Goal: Transaction & Acquisition: Purchase product/service

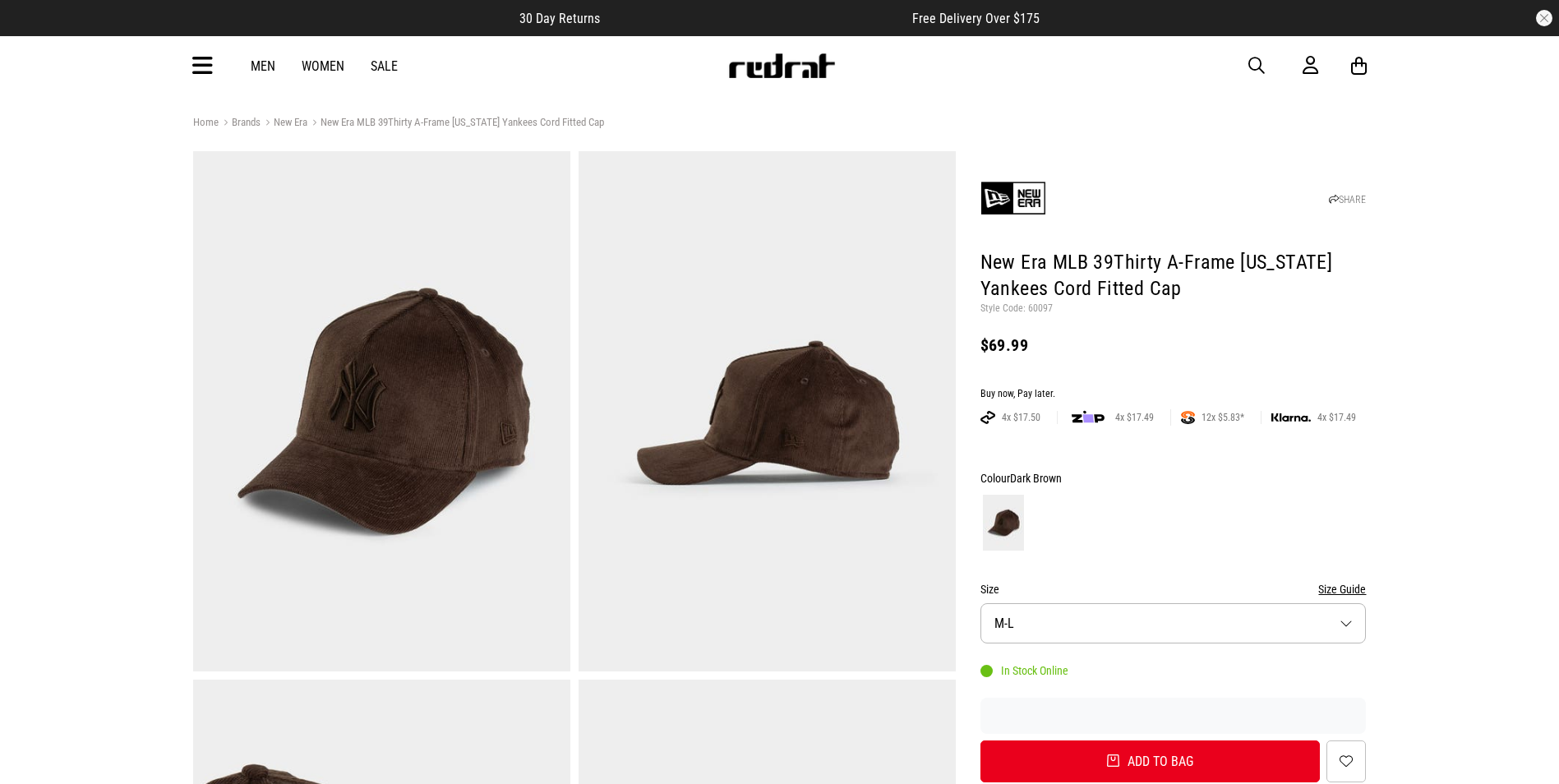
click at [1163, 640] on button "Size M-L" at bounding box center [1174, 622] width 386 height 40
click at [1165, 615] on button "Size M-L" at bounding box center [1174, 622] width 386 height 40
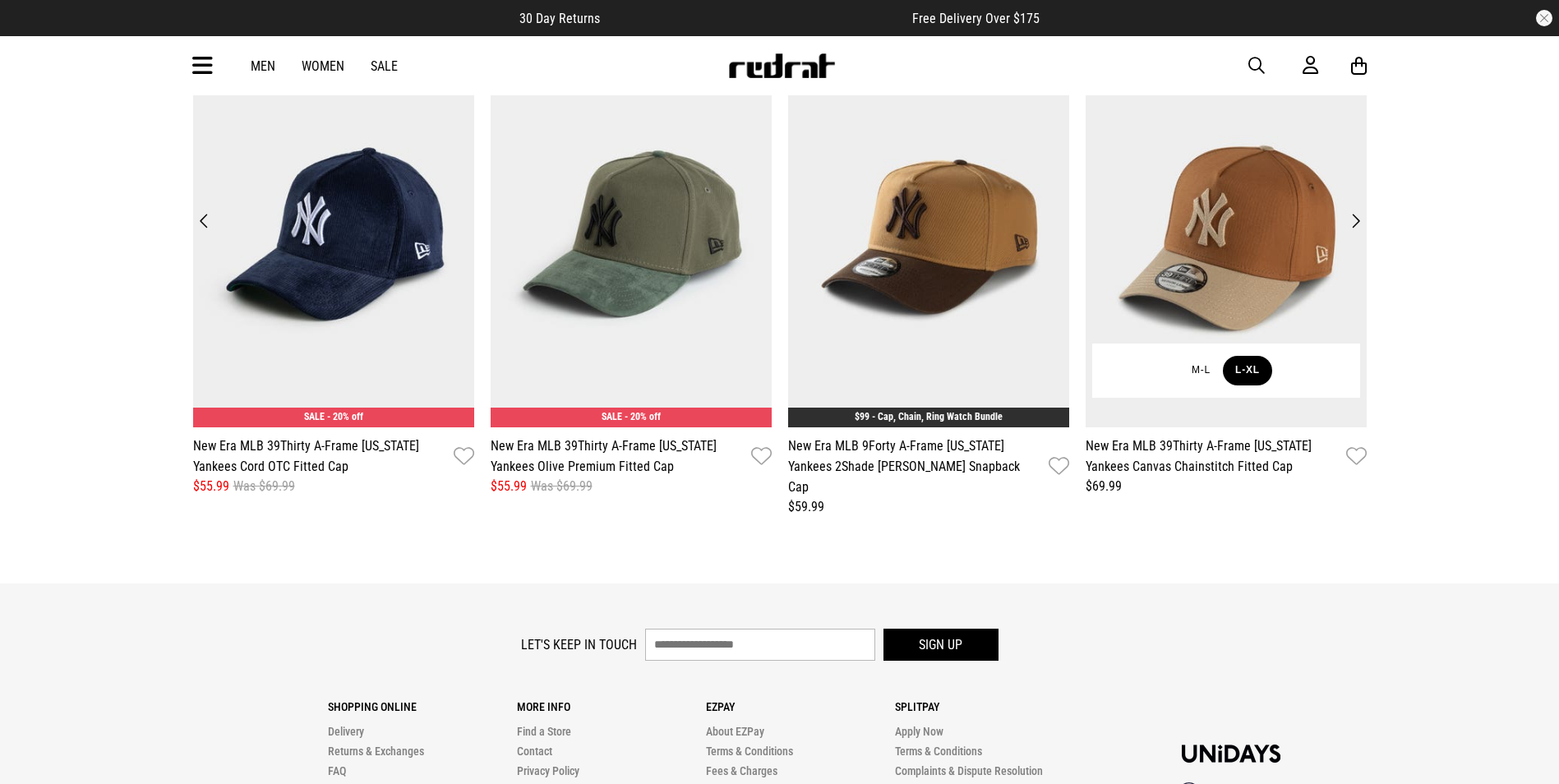
scroll to position [2135, 0]
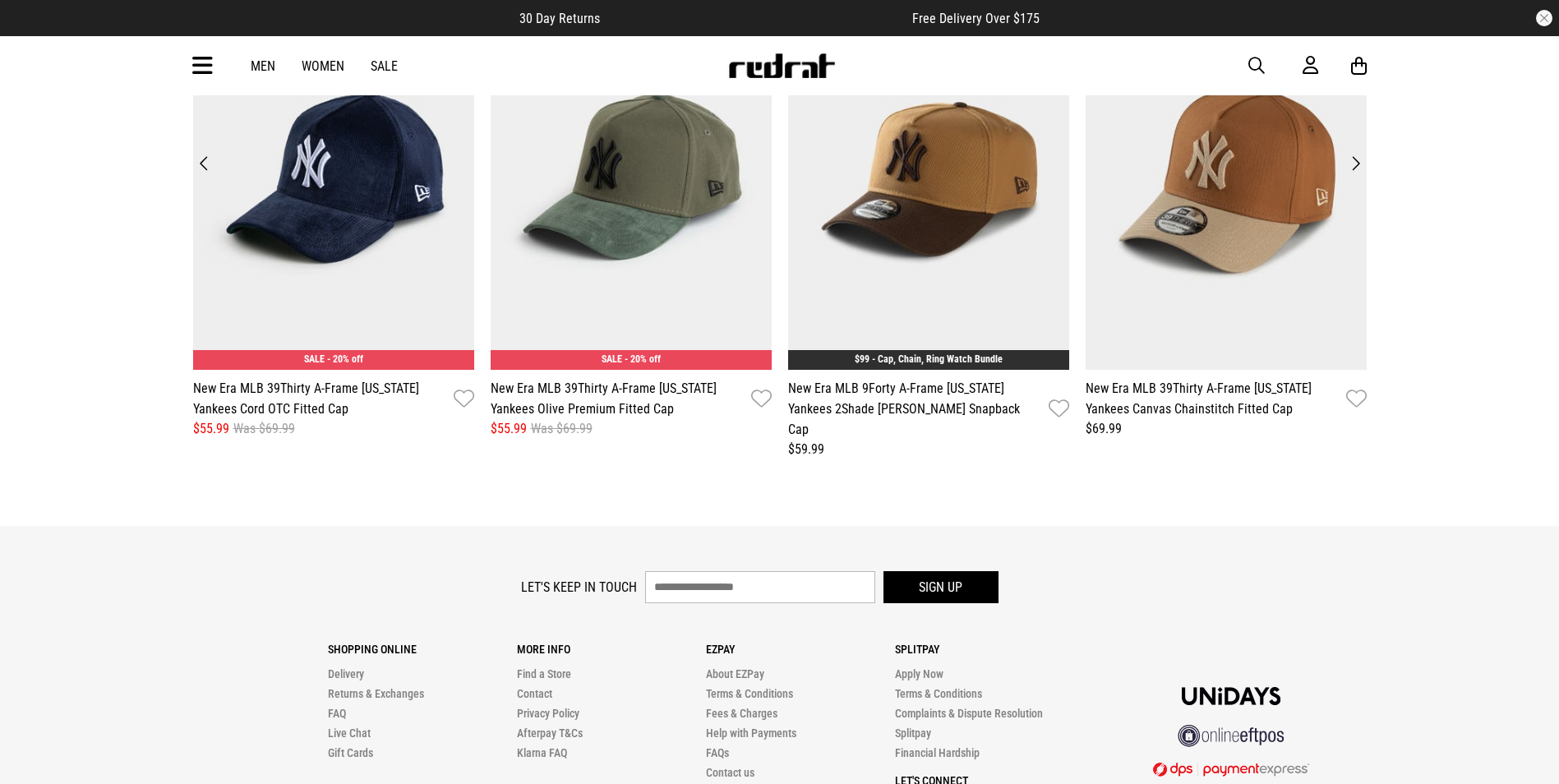
click at [1358, 164] on button "Next" at bounding box center [1355, 163] width 23 height 23
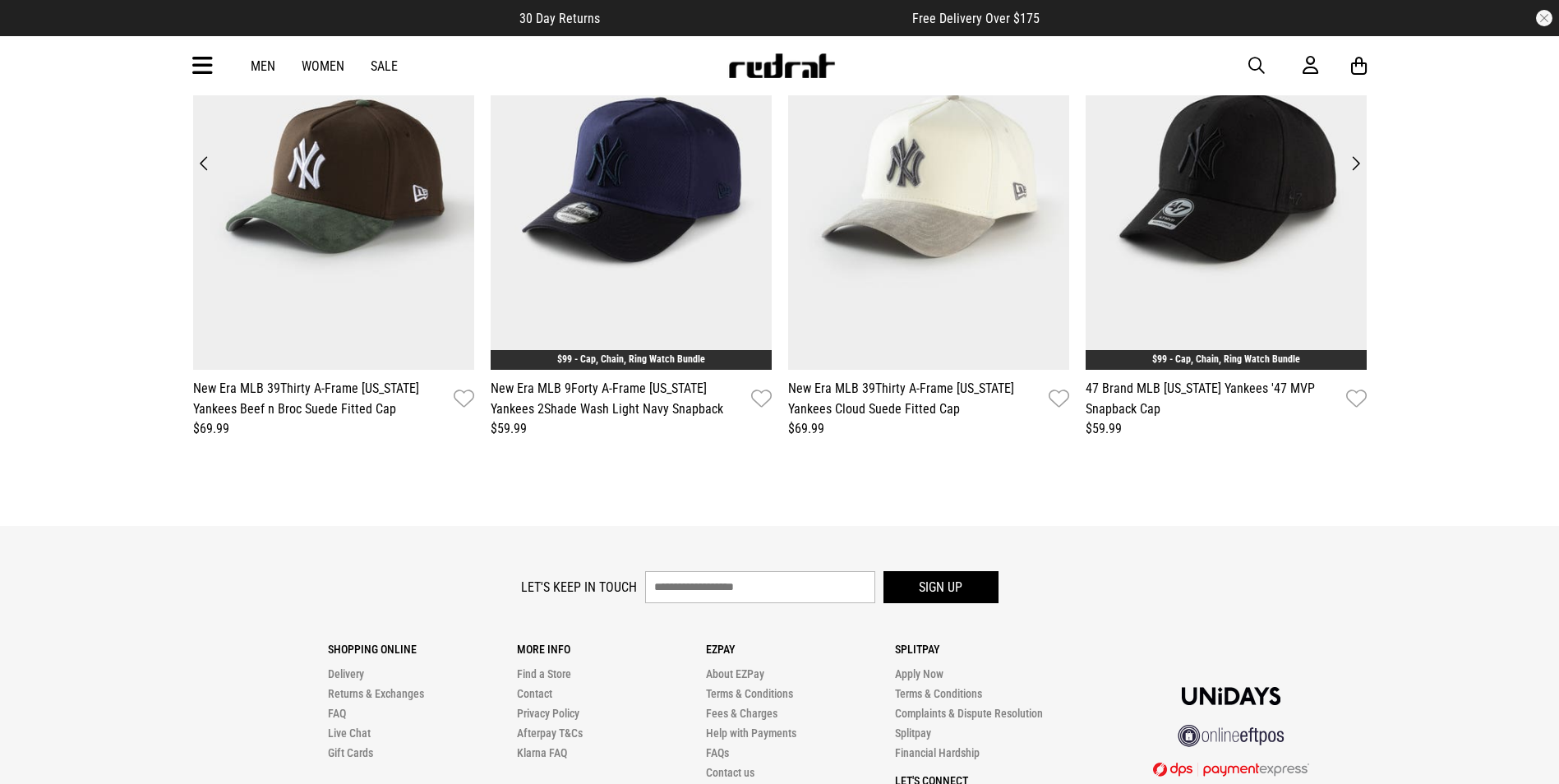
click at [1356, 157] on button "Next" at bounding box center [1355, 163] width 23 height 23
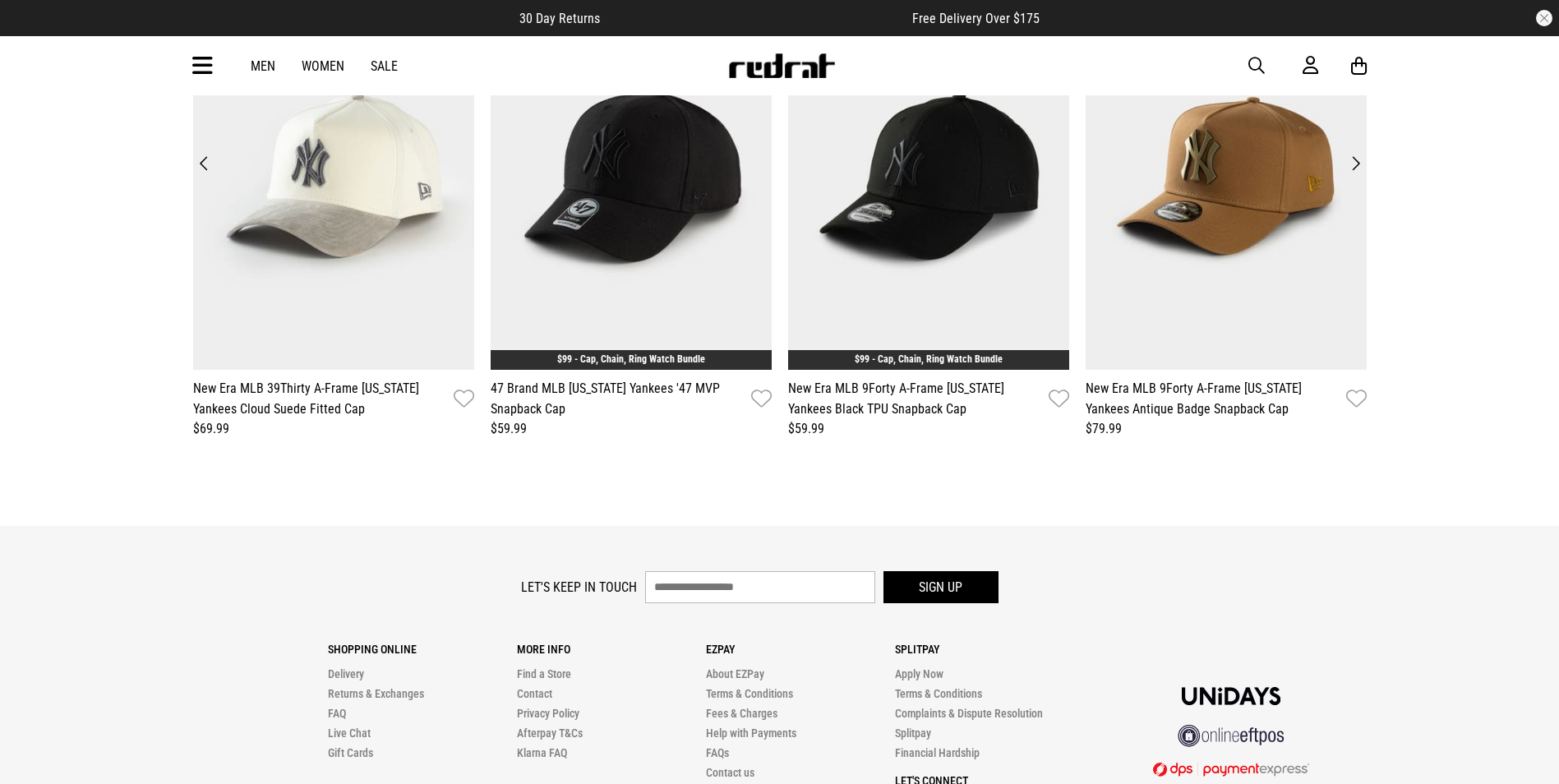
click at [1358, 157] on button "Next" at bounding box center [1355, 163] width 23 height 23
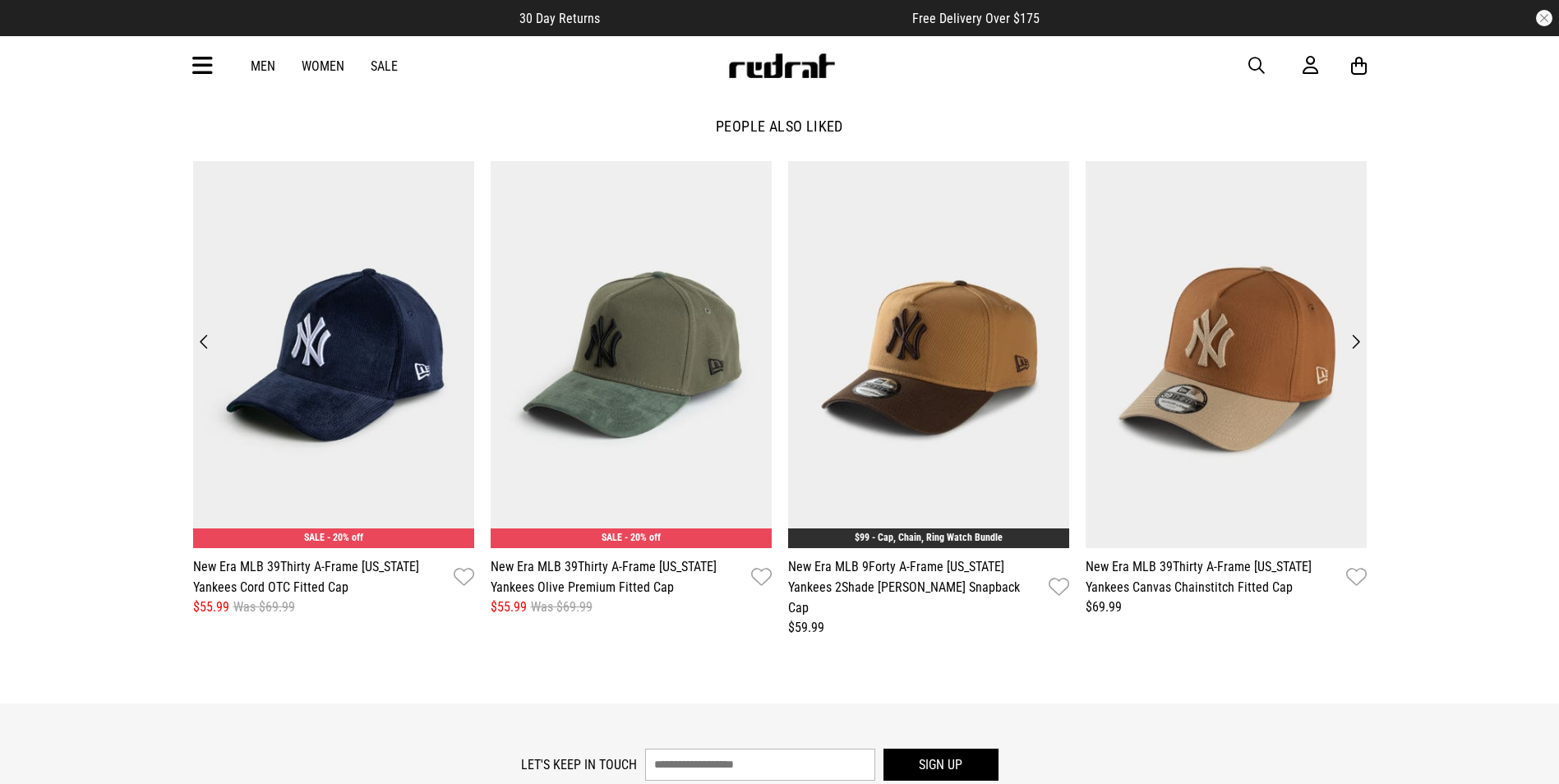
scroll to position [1889, 0]
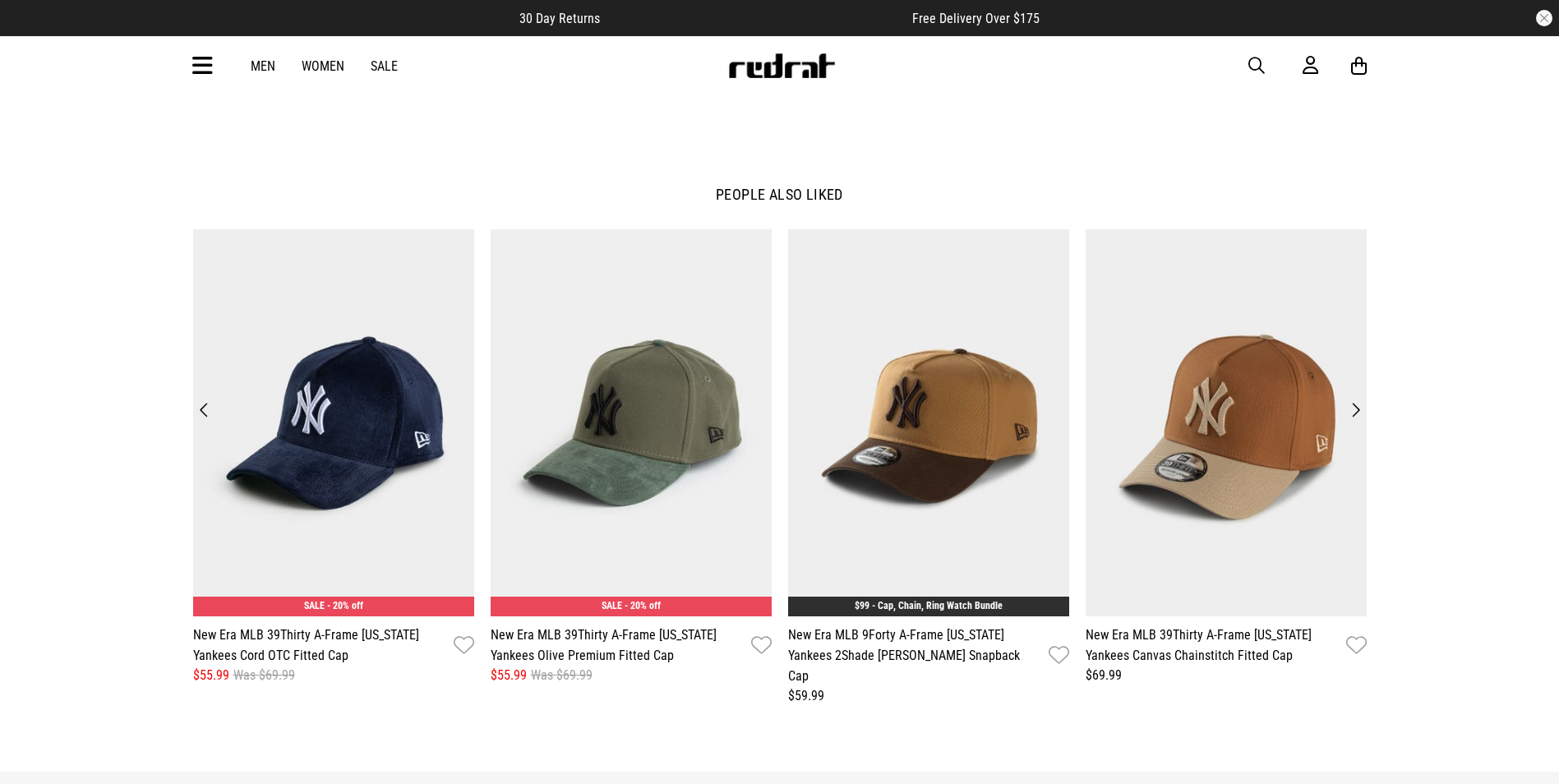
click at [1357, 401] on button "Next" at bounding box center [1355, 410] width 23 height 23
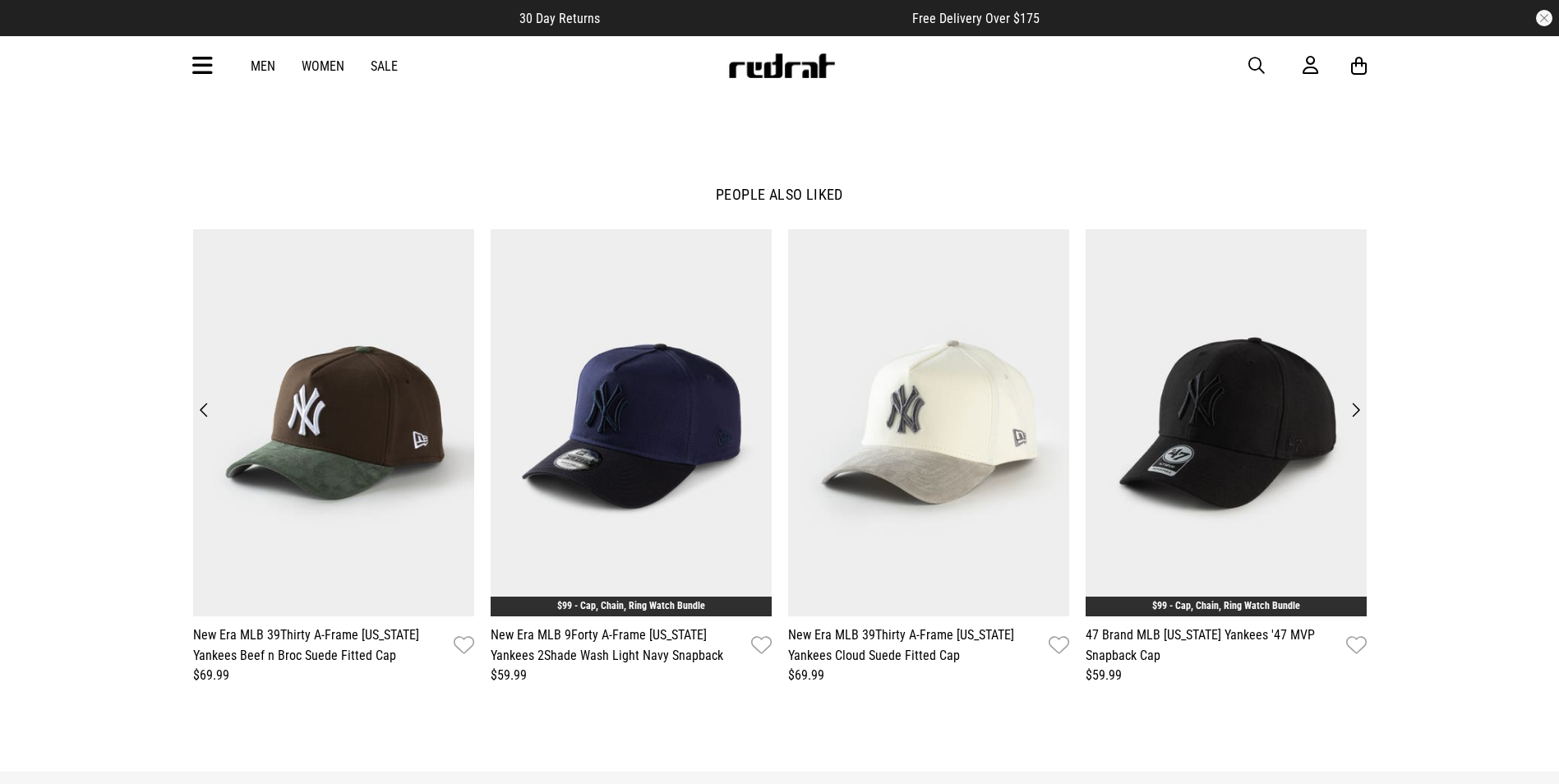
click at [1355, 402] on button "Next" at bounding box center [1355, 410] width 23 height 23
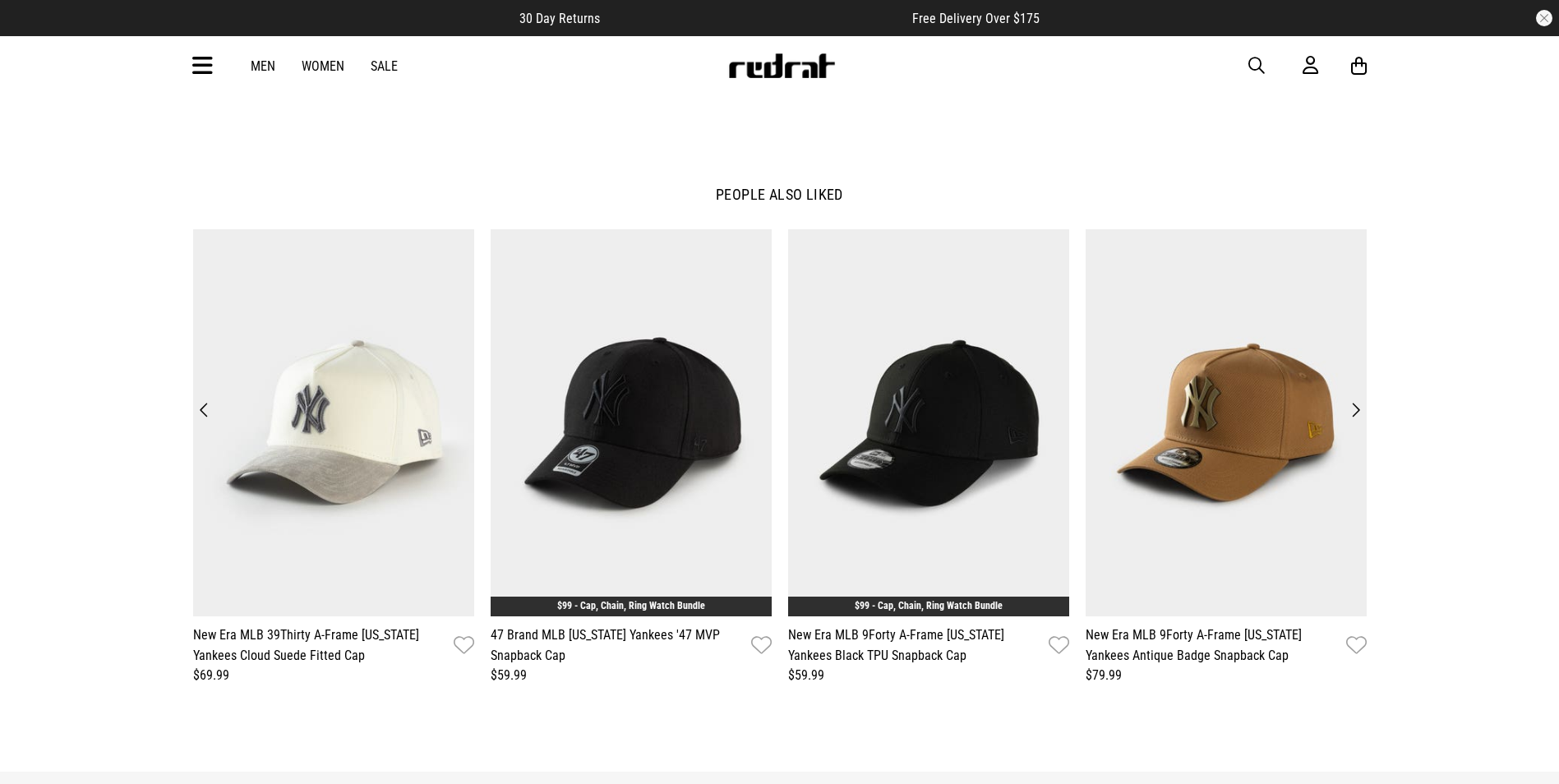
click at [1355, 401] on button "Next" at bounding box center [1355, 410] width 23 height 23
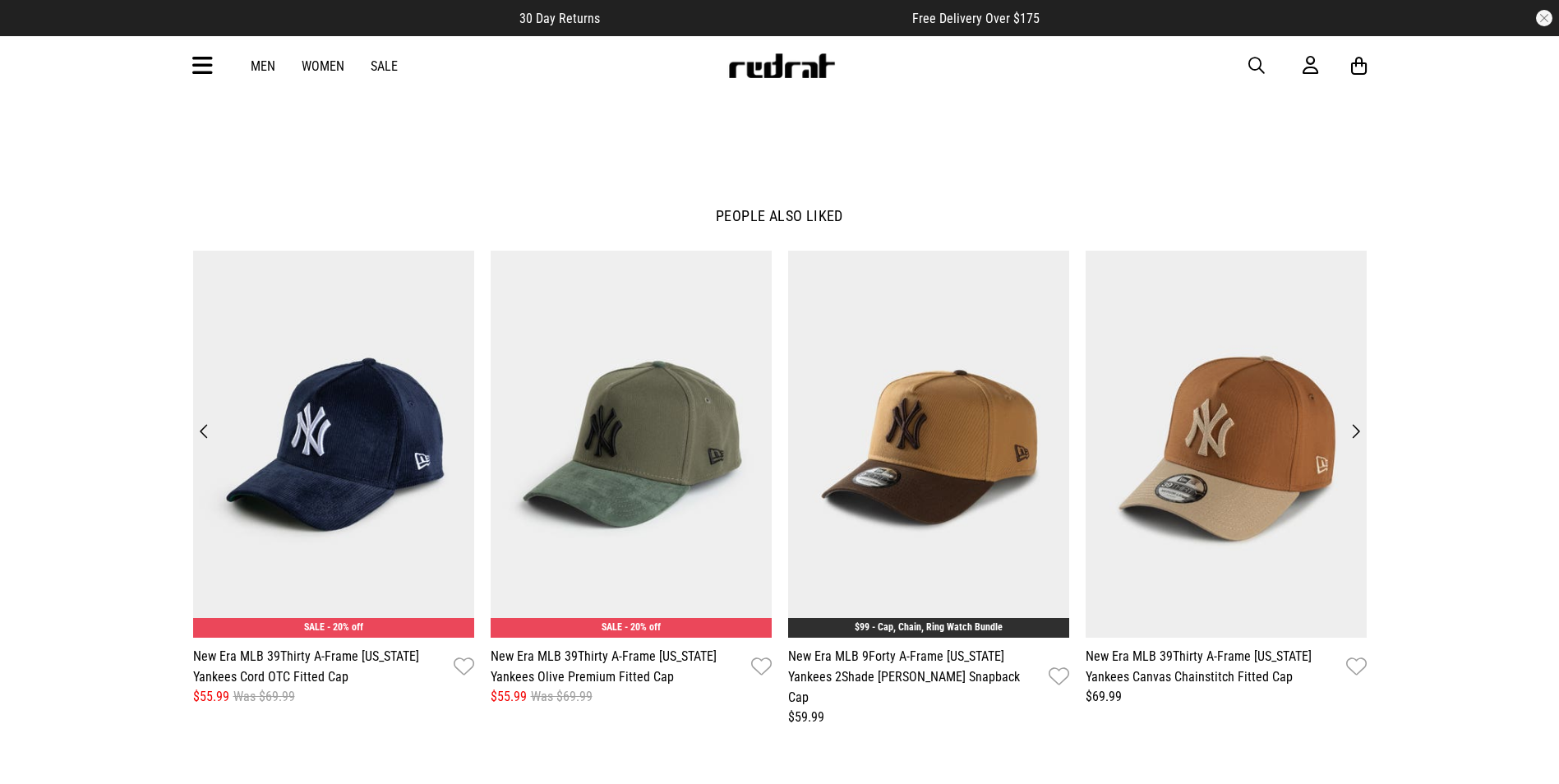
scroll to position [1807, 0]
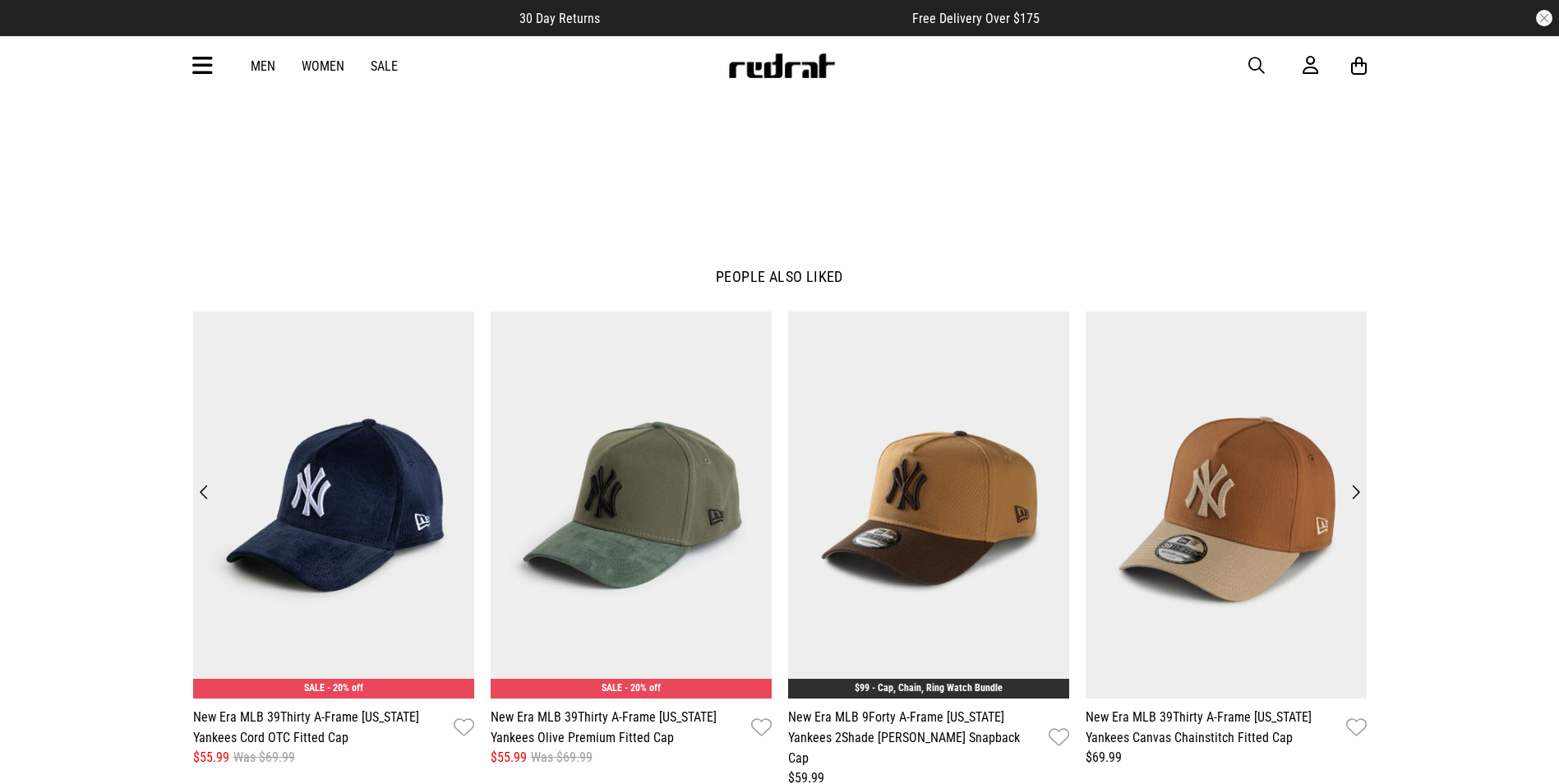
click at [786, 74] on img at bounding box center [781, 65] width 109 height 24
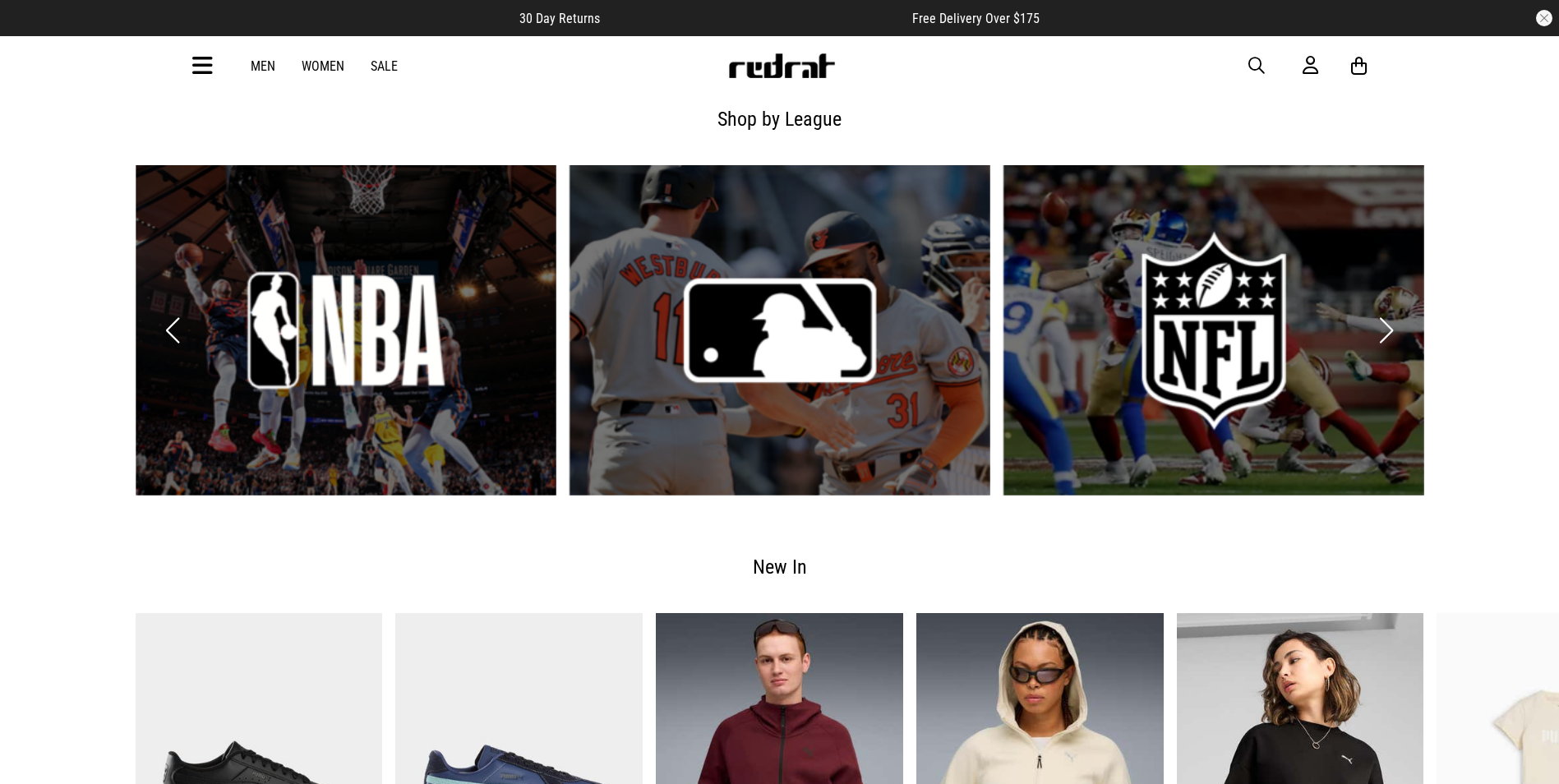
scroll to position [2957, 0]
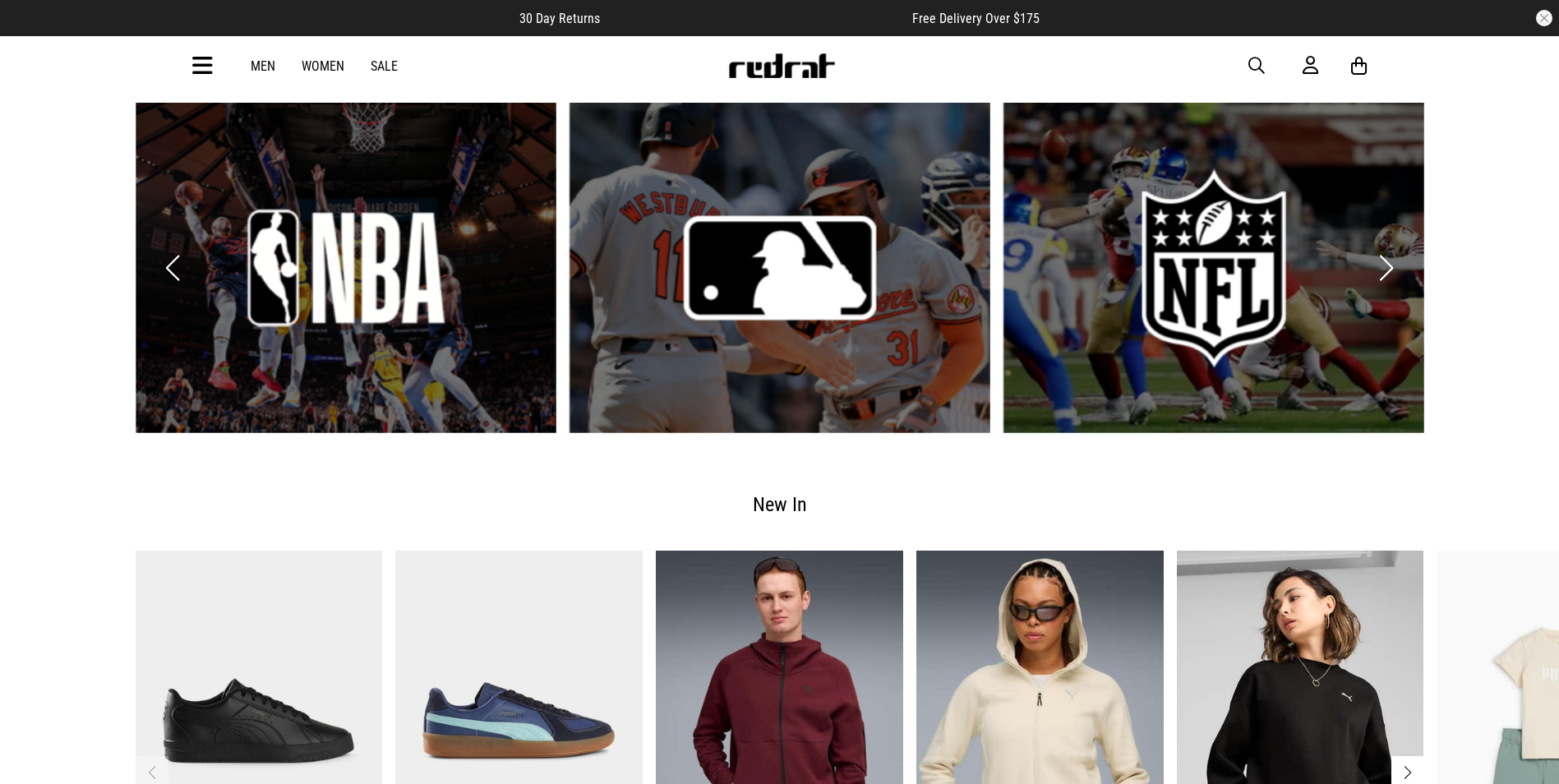
click at [807, 245] on link "2 / 6" at bounding box center [780, 268] width 421 height 330
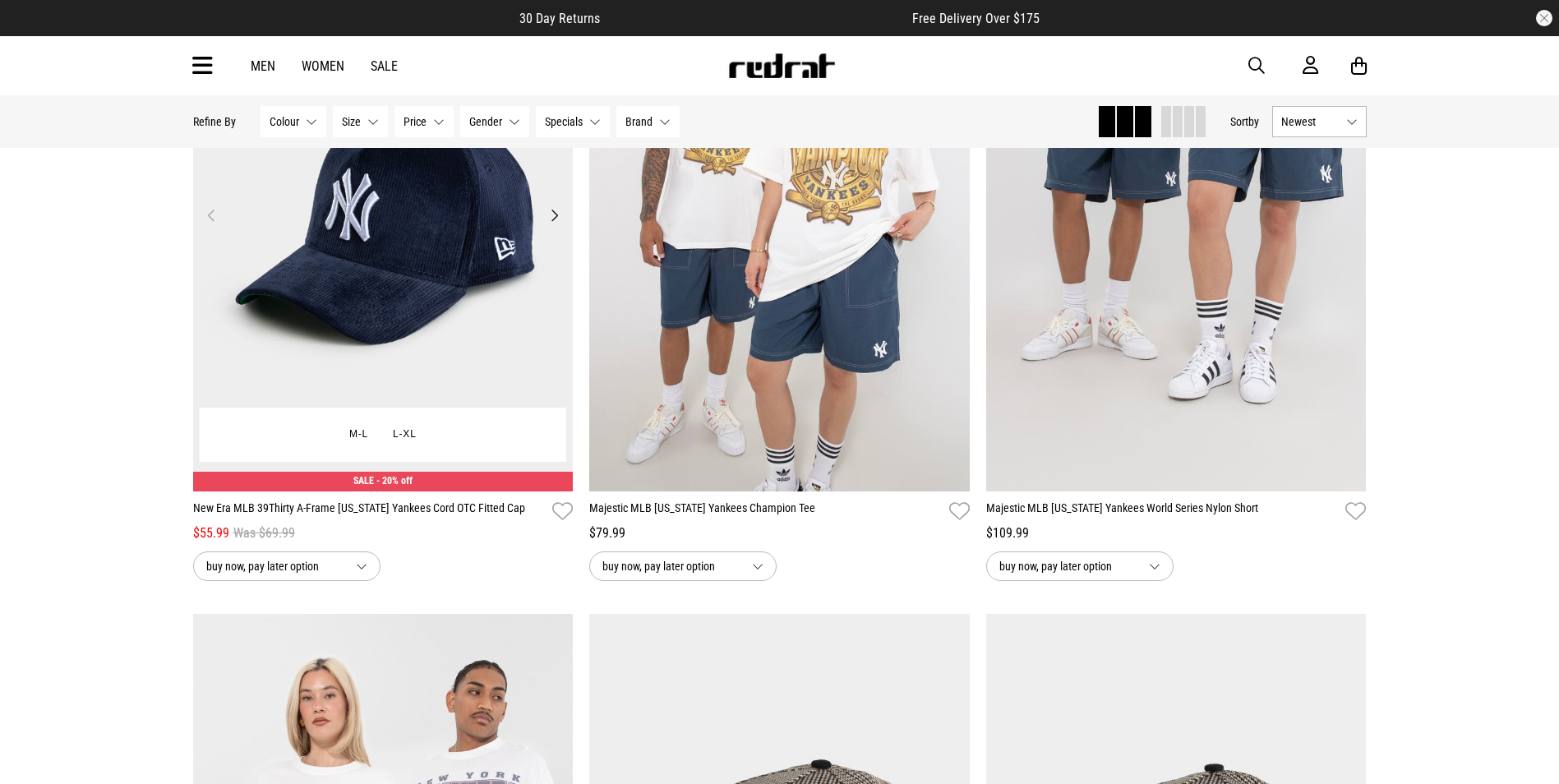
click at [563, 216] on button "Next" at bounding box center [554, 216] width 21 height 20
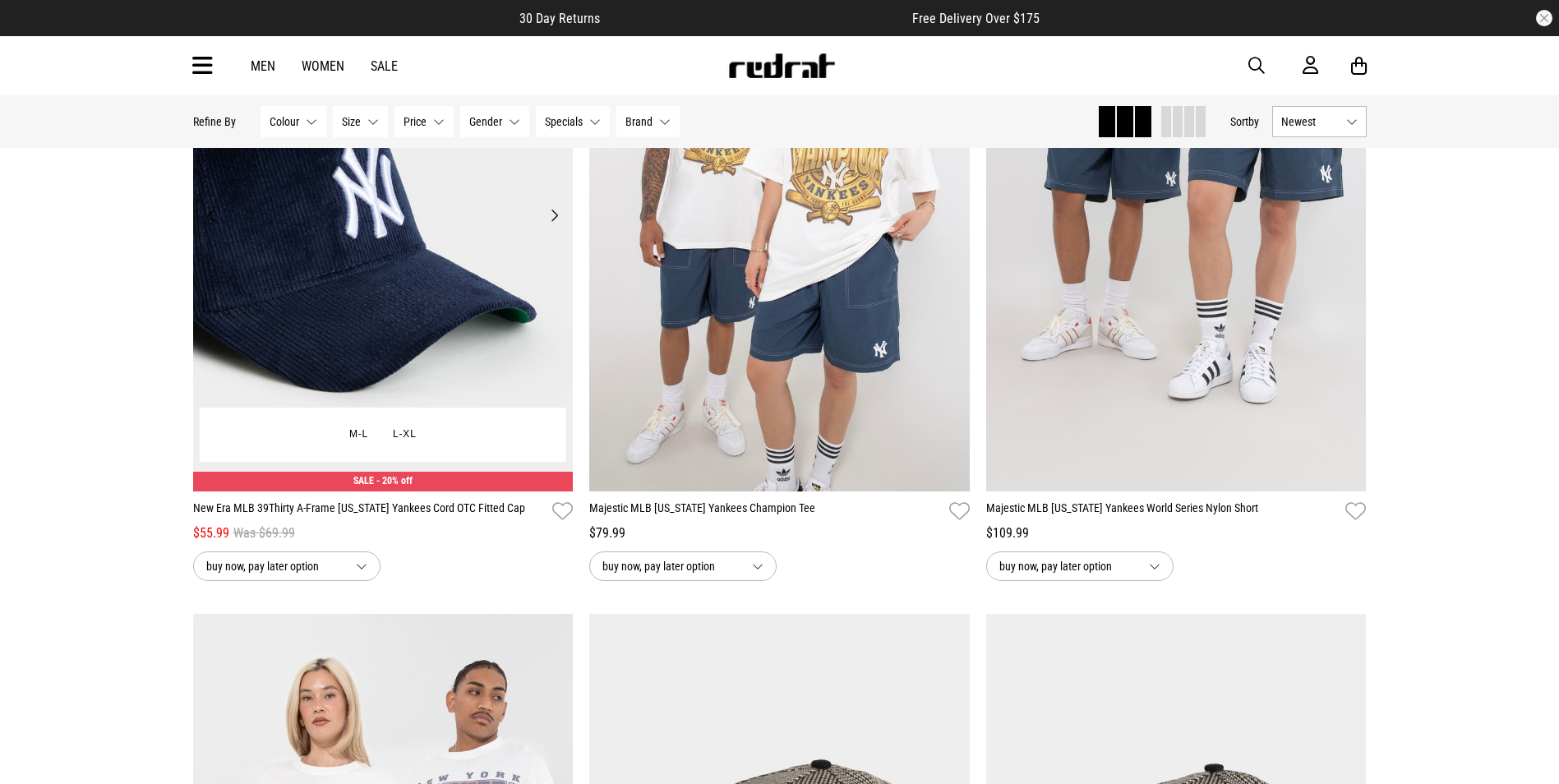
click at [556, 223] on button "Next" at bounding box center [554, 216] width 21 height 20
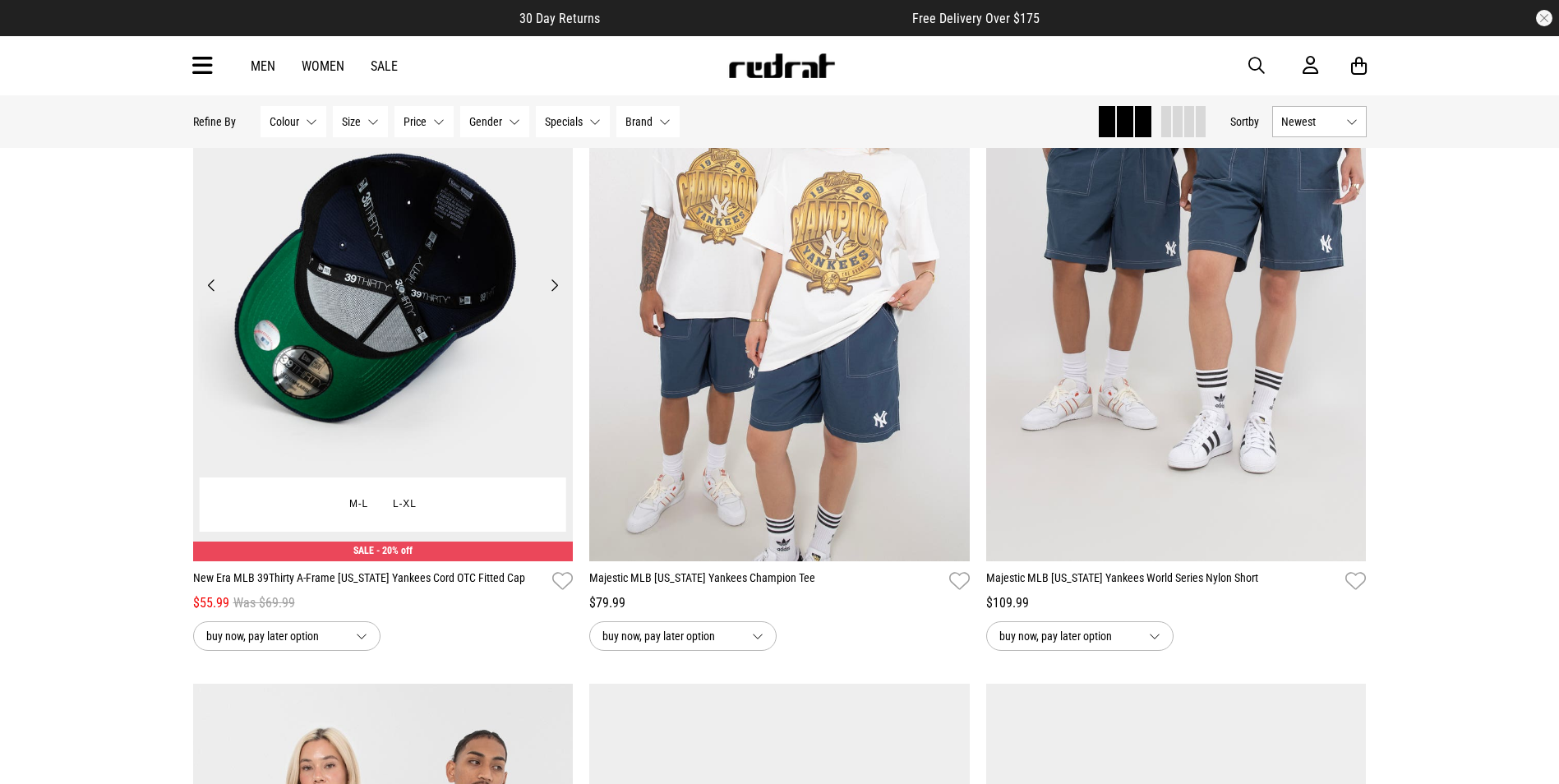
scroll to position [904, 0]
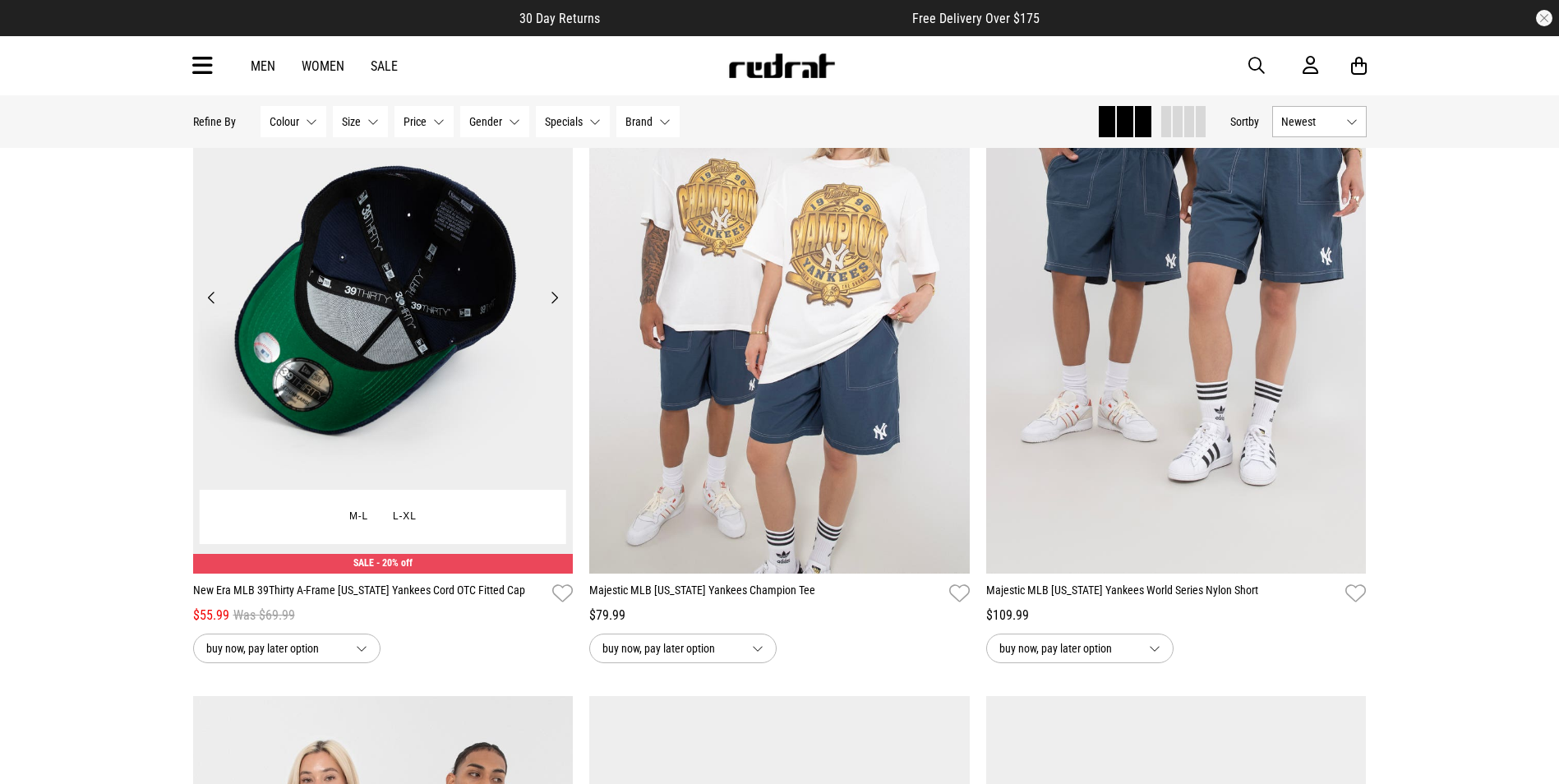
click at [559, 296] on button "Next" at bounding box center [554, 297] width 21 height 20
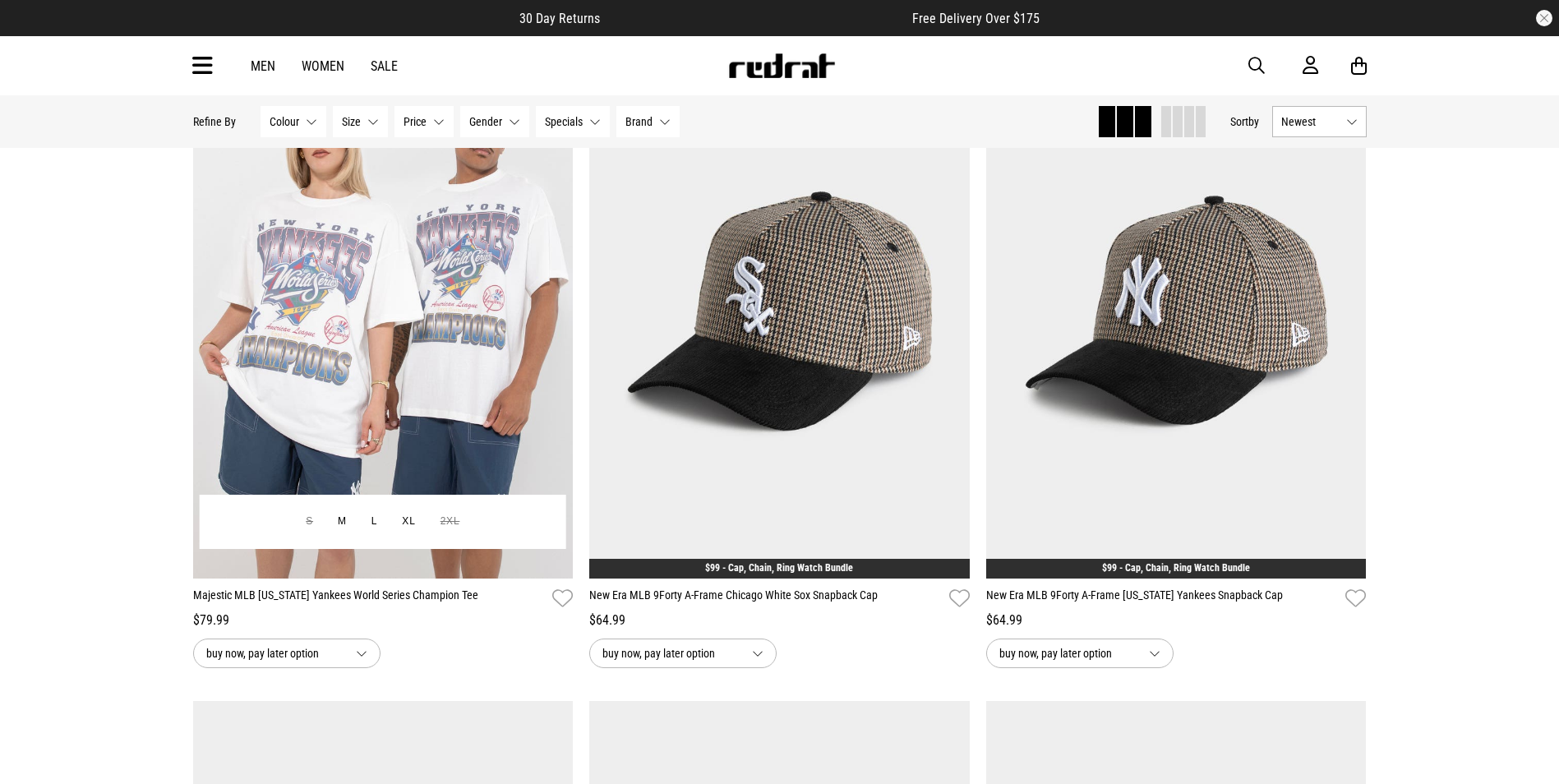
scroll to position [1561, 0]
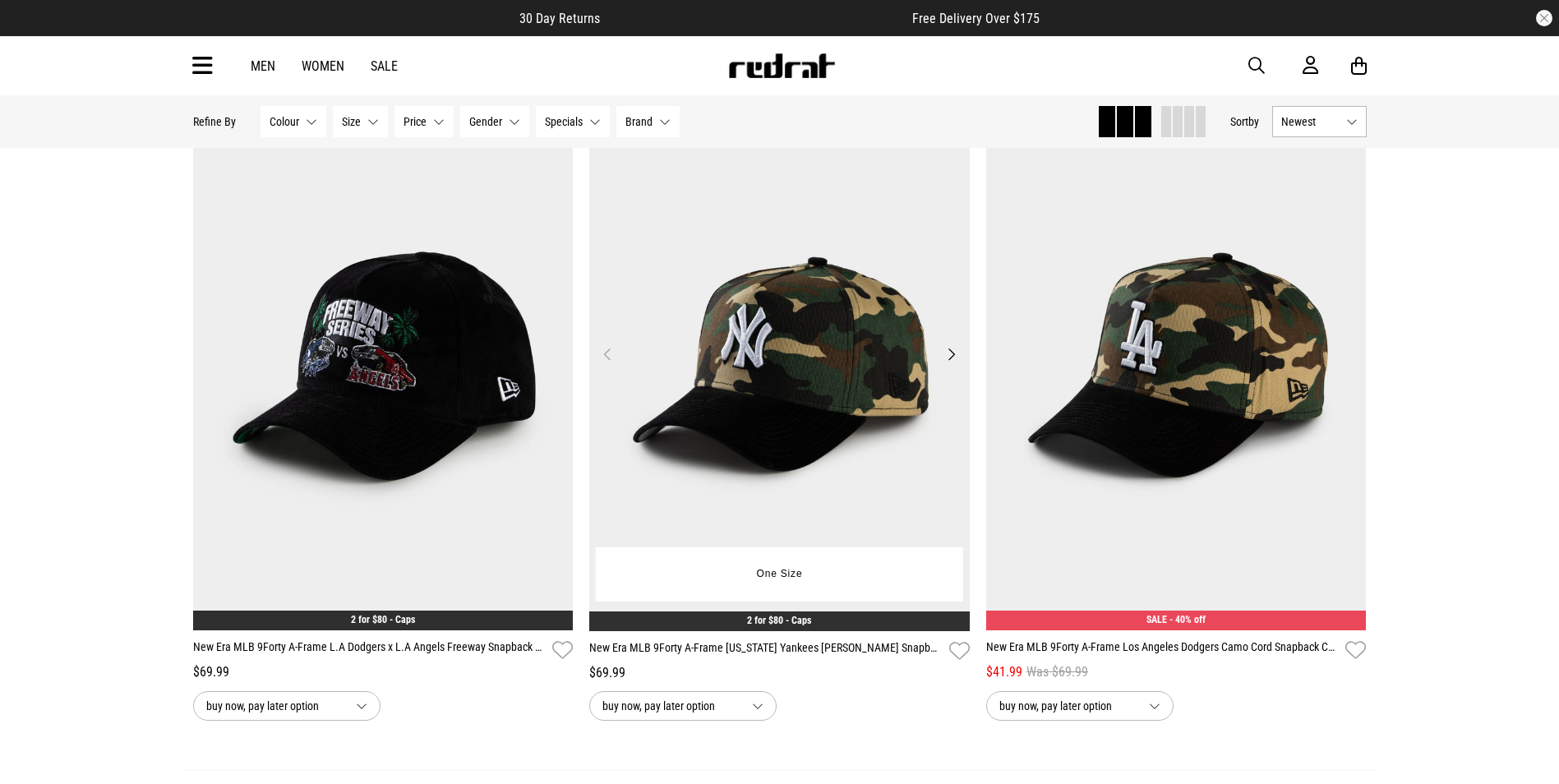
scroll to position [4845, 0]
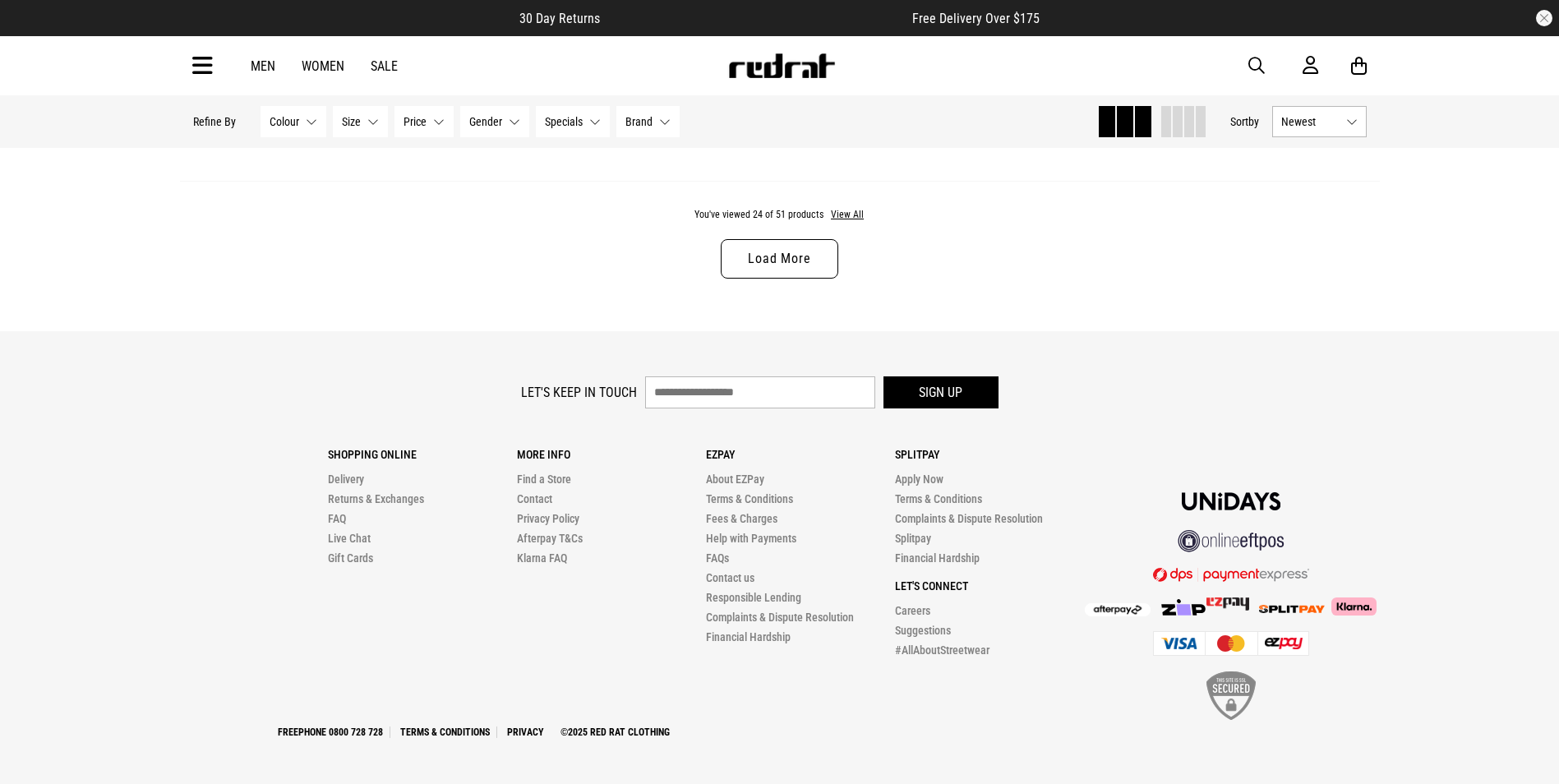
click at [783, 240] on link "Load More" at bounding box center [779, 259] width 117 height 39
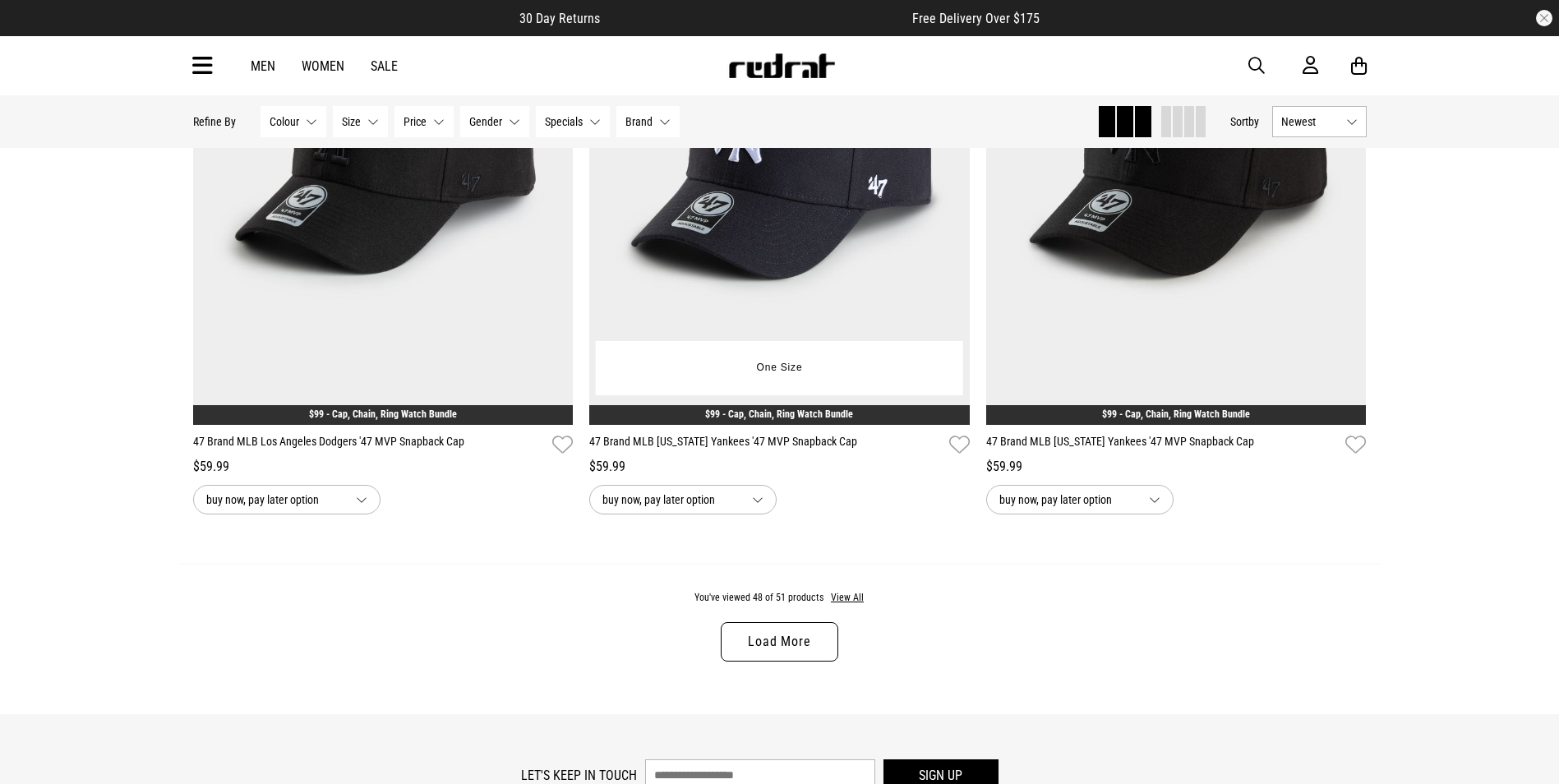
scroll to position [9972, 0]
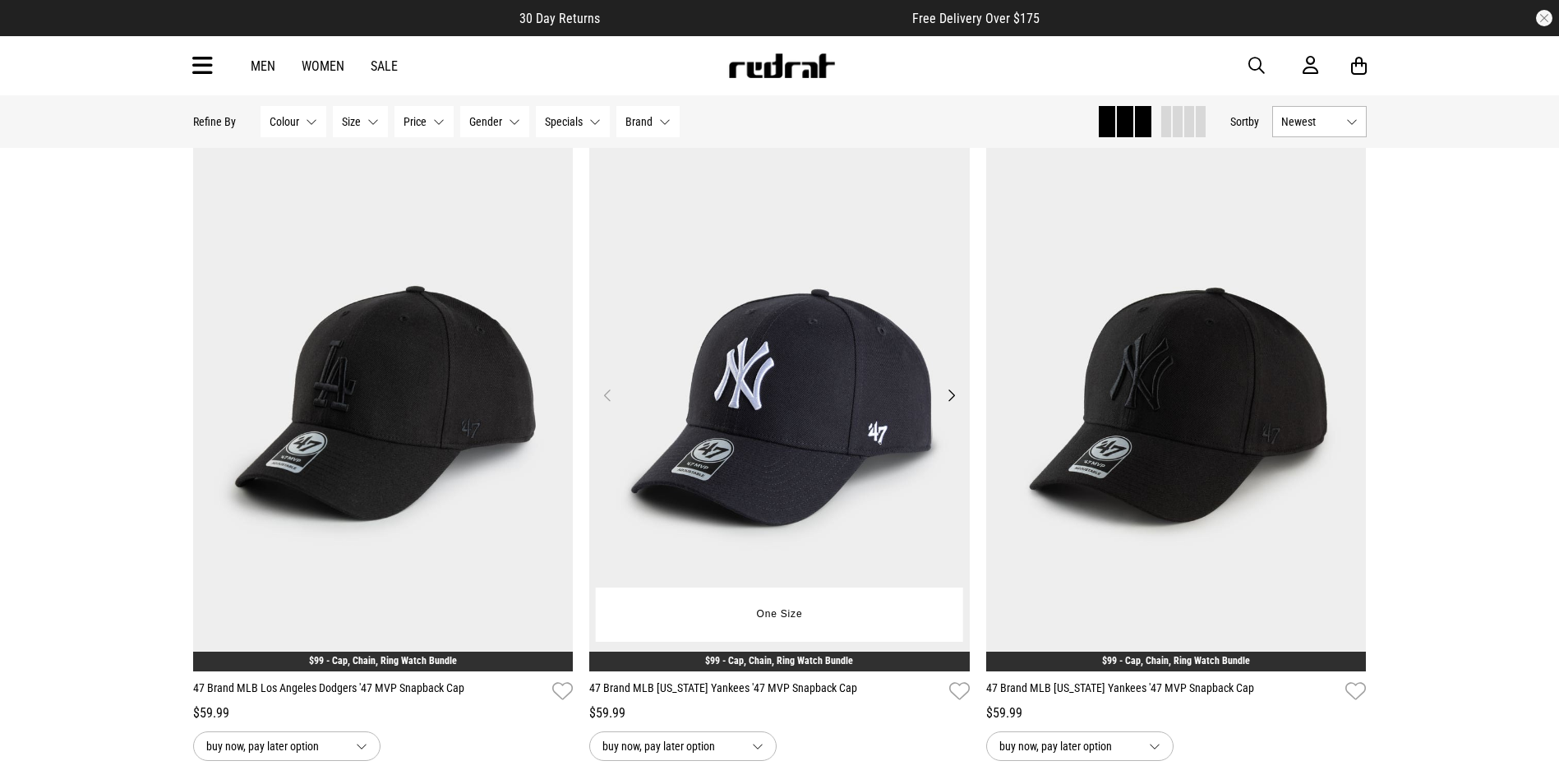
click at [949, 405] on button "Next" at bounding box center [951, 395] width 21 height 20
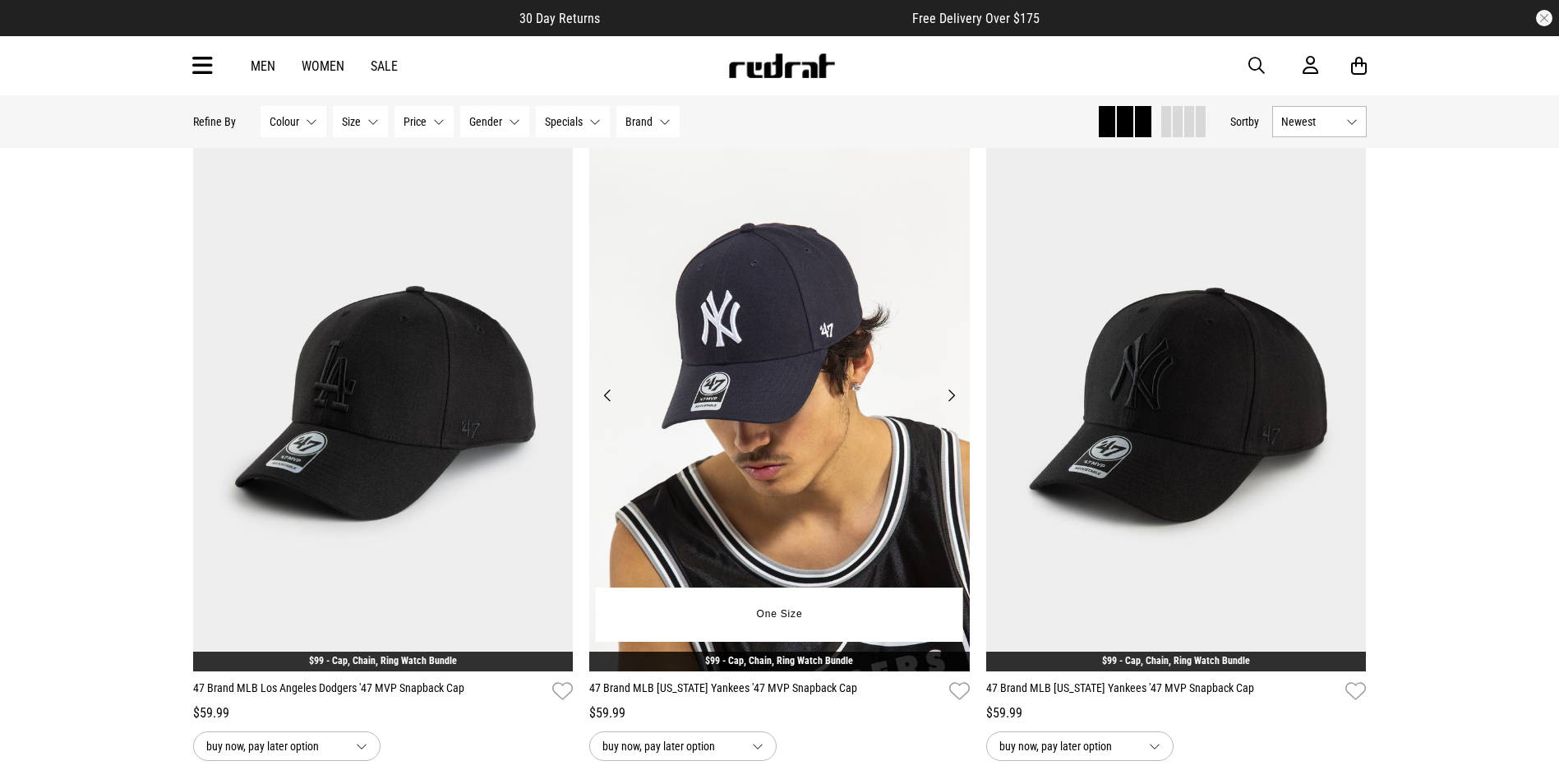
click at [957, 405] on button "Next" at bounding box center [951, 395] width 21 height 20
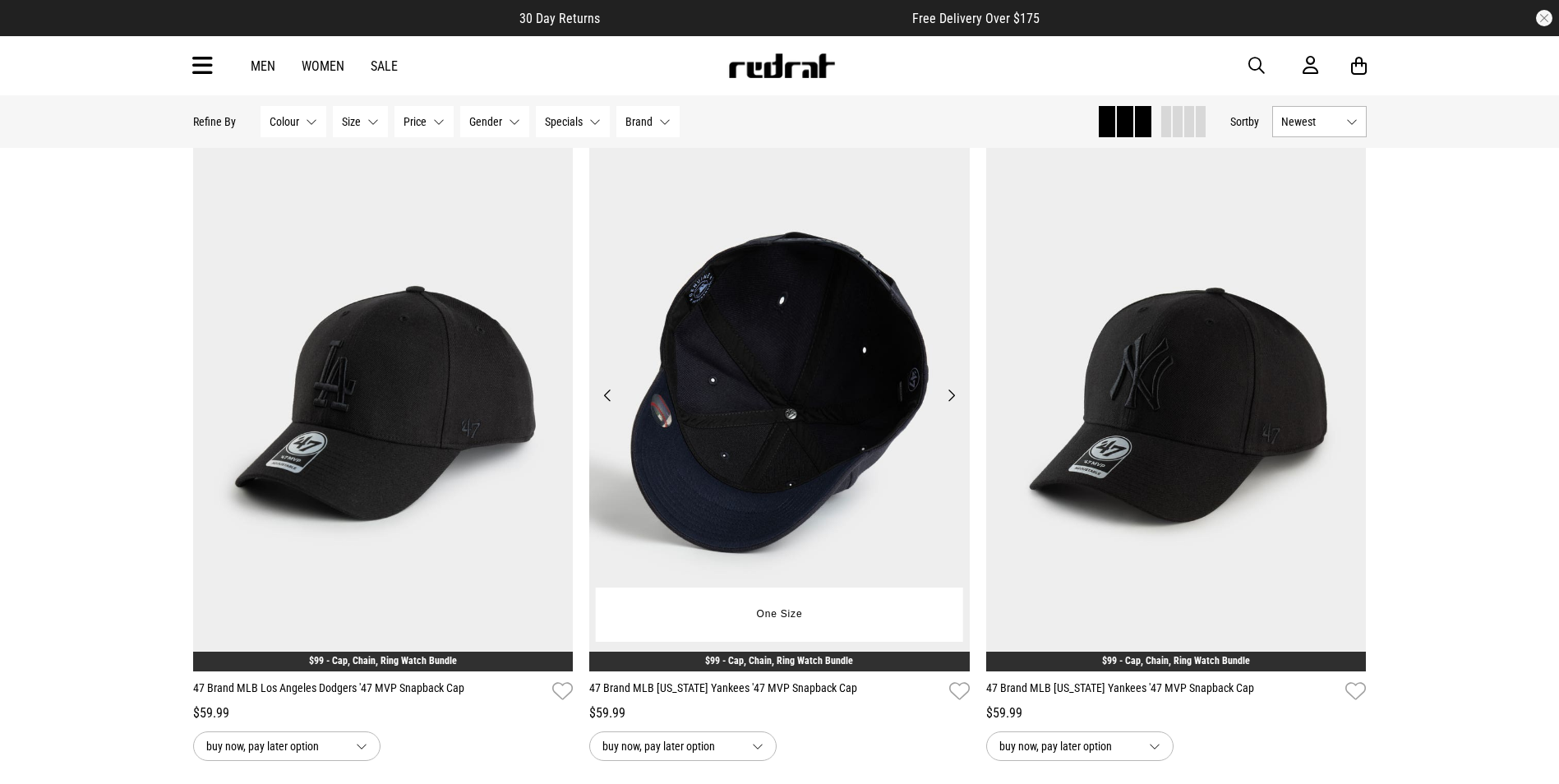
click at [956, 405] on button "Next" at bounding box center [951, 395] width 21 height 20
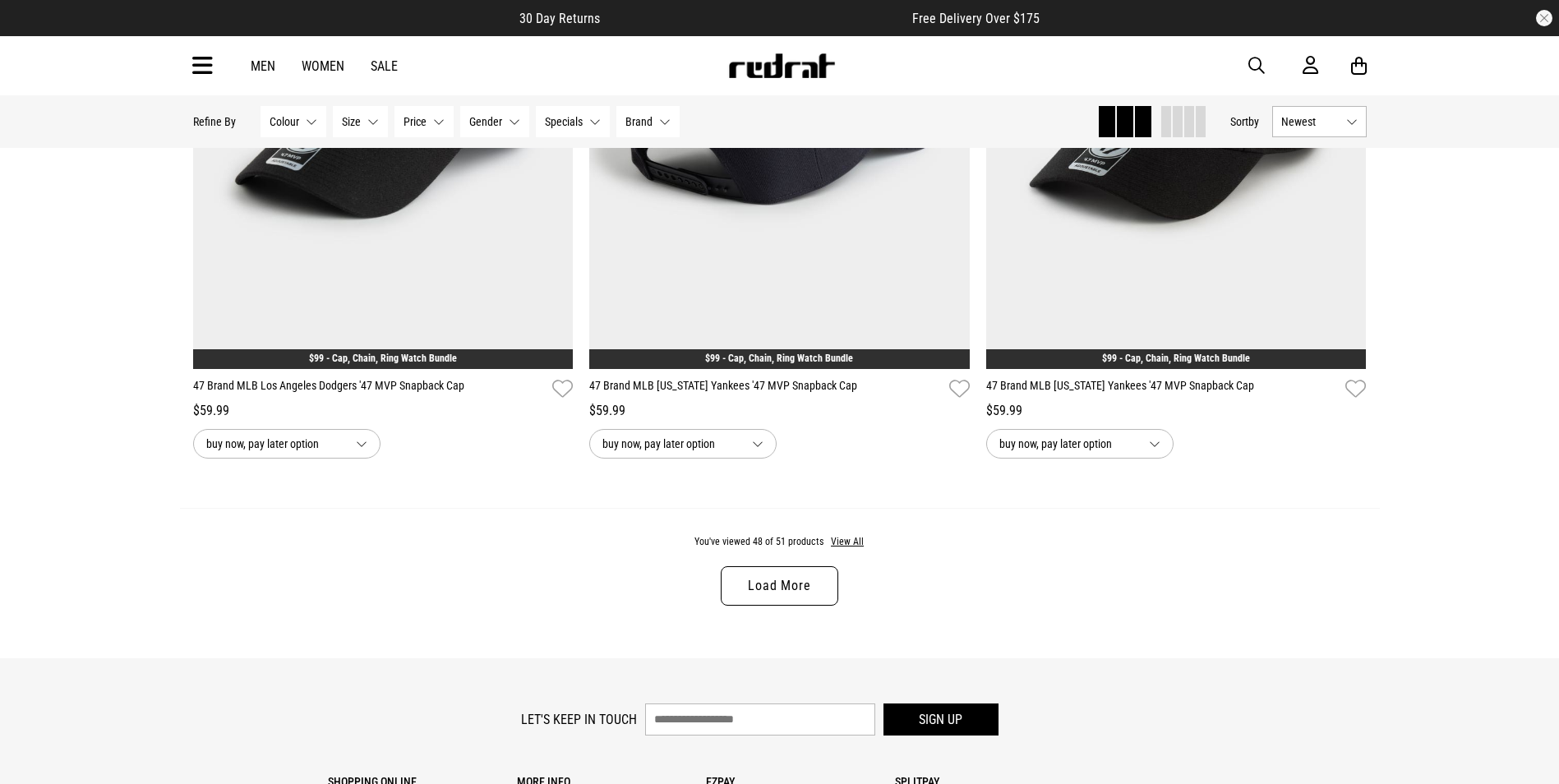
scroll to position [10383, 0]
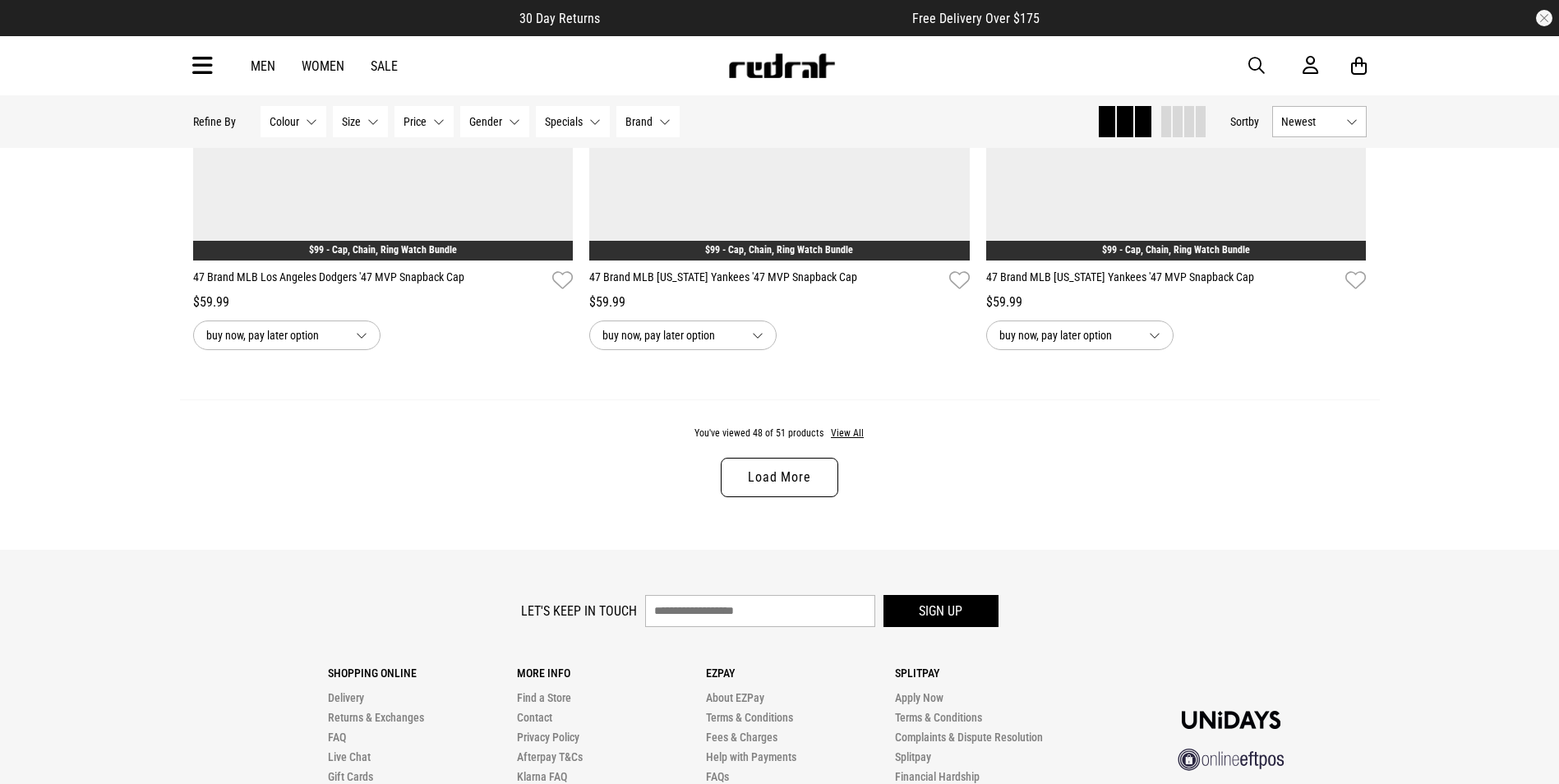
click at [789, 474] on link "Load More" at bounding box center [779, 477] width 117 height 39
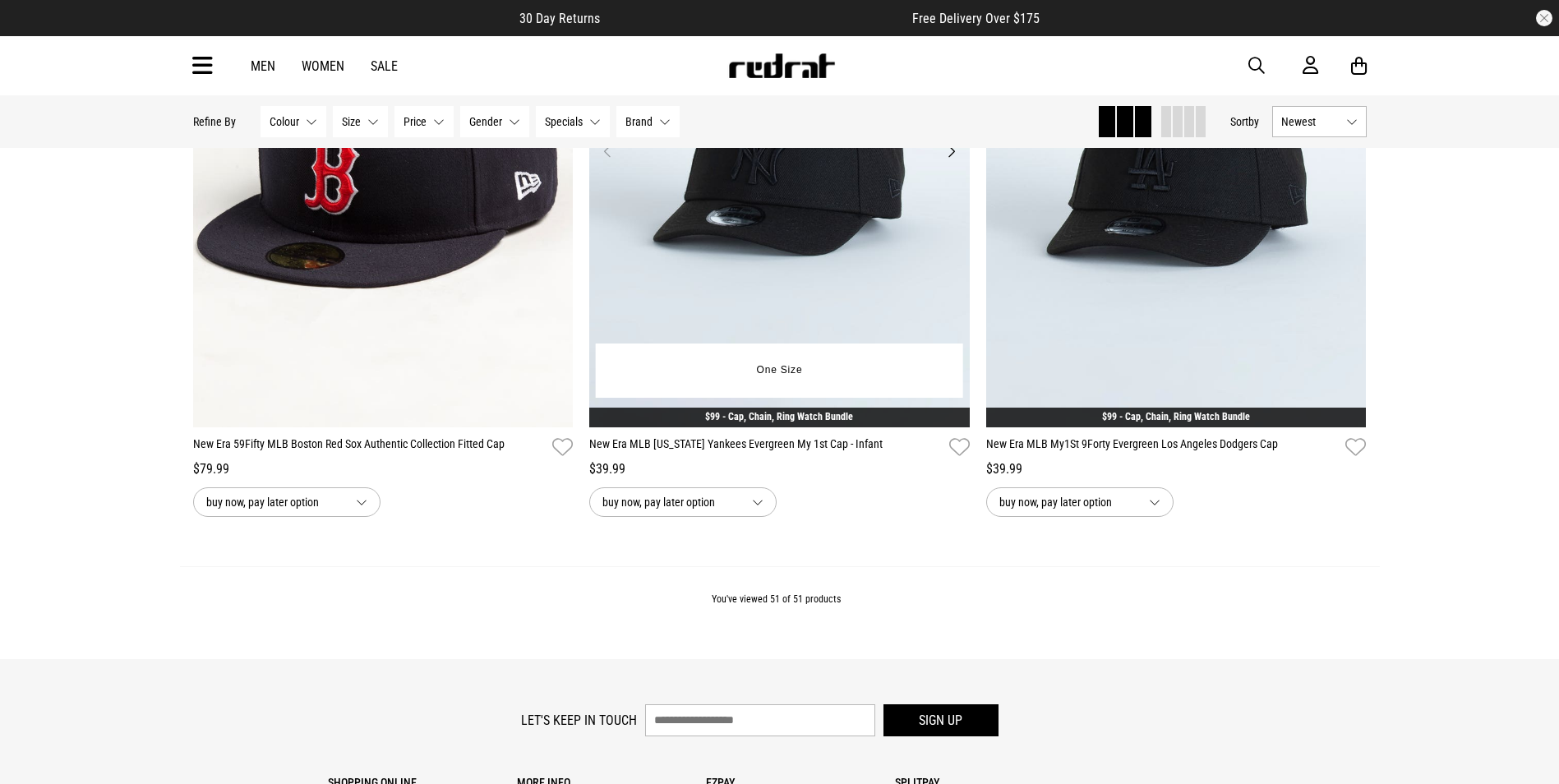
scroll to position [10794, 0]
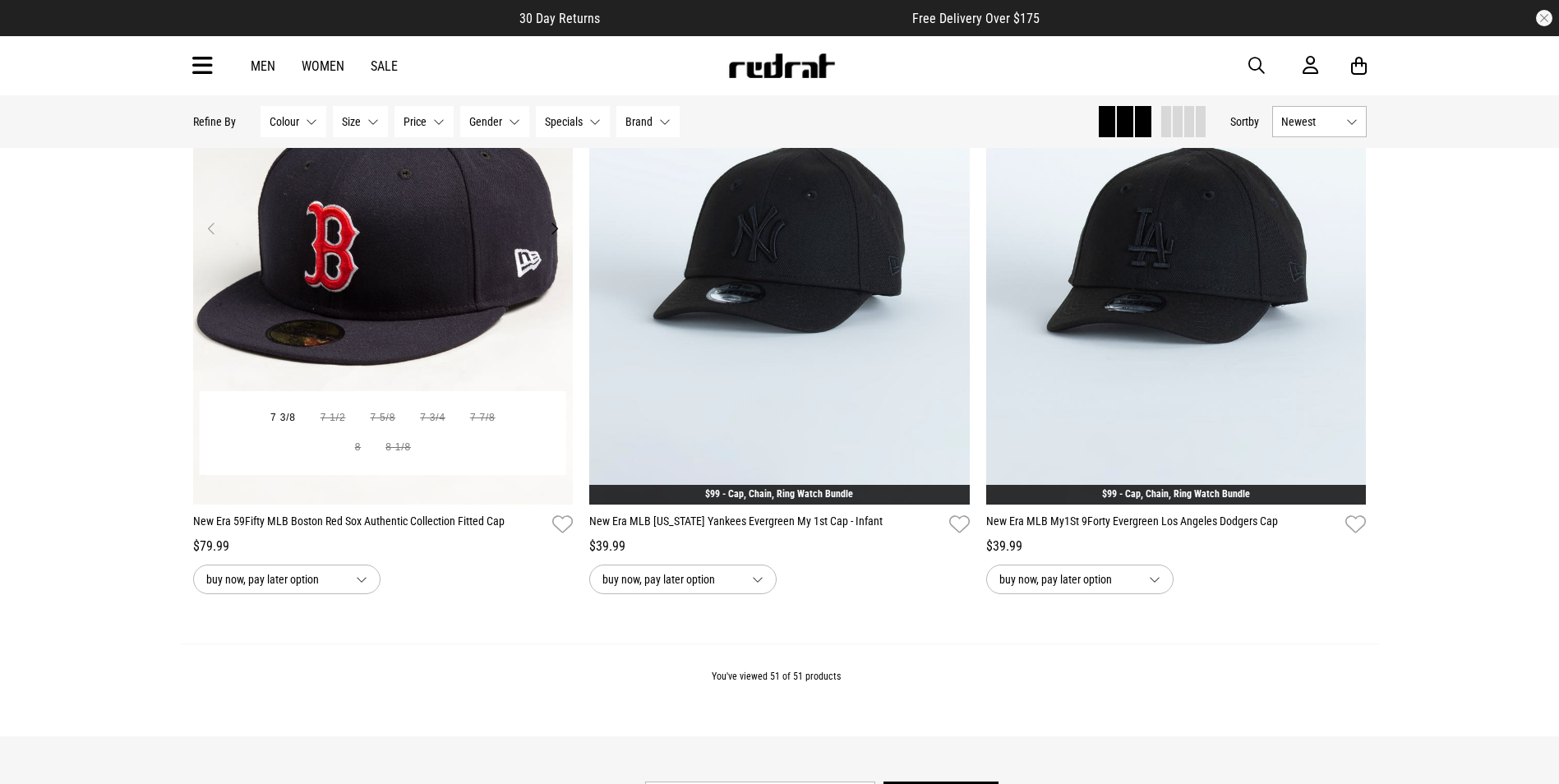
click at [559, 234] on button "Next" at bounding box center [554, 228] width 21 height 20
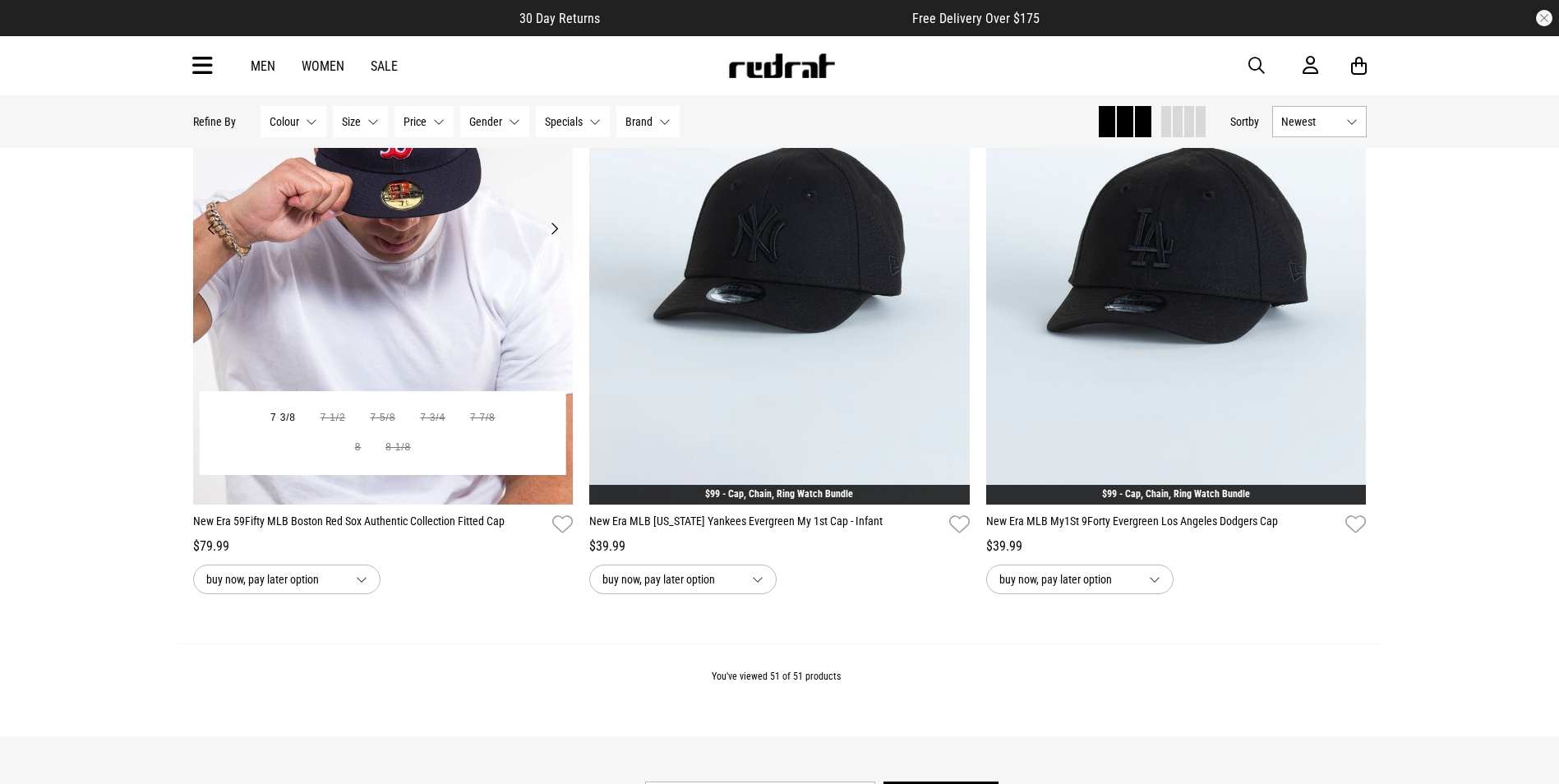
click at [559, 238] on button "Next" at bounding box center [554, 228] width 21 height 20
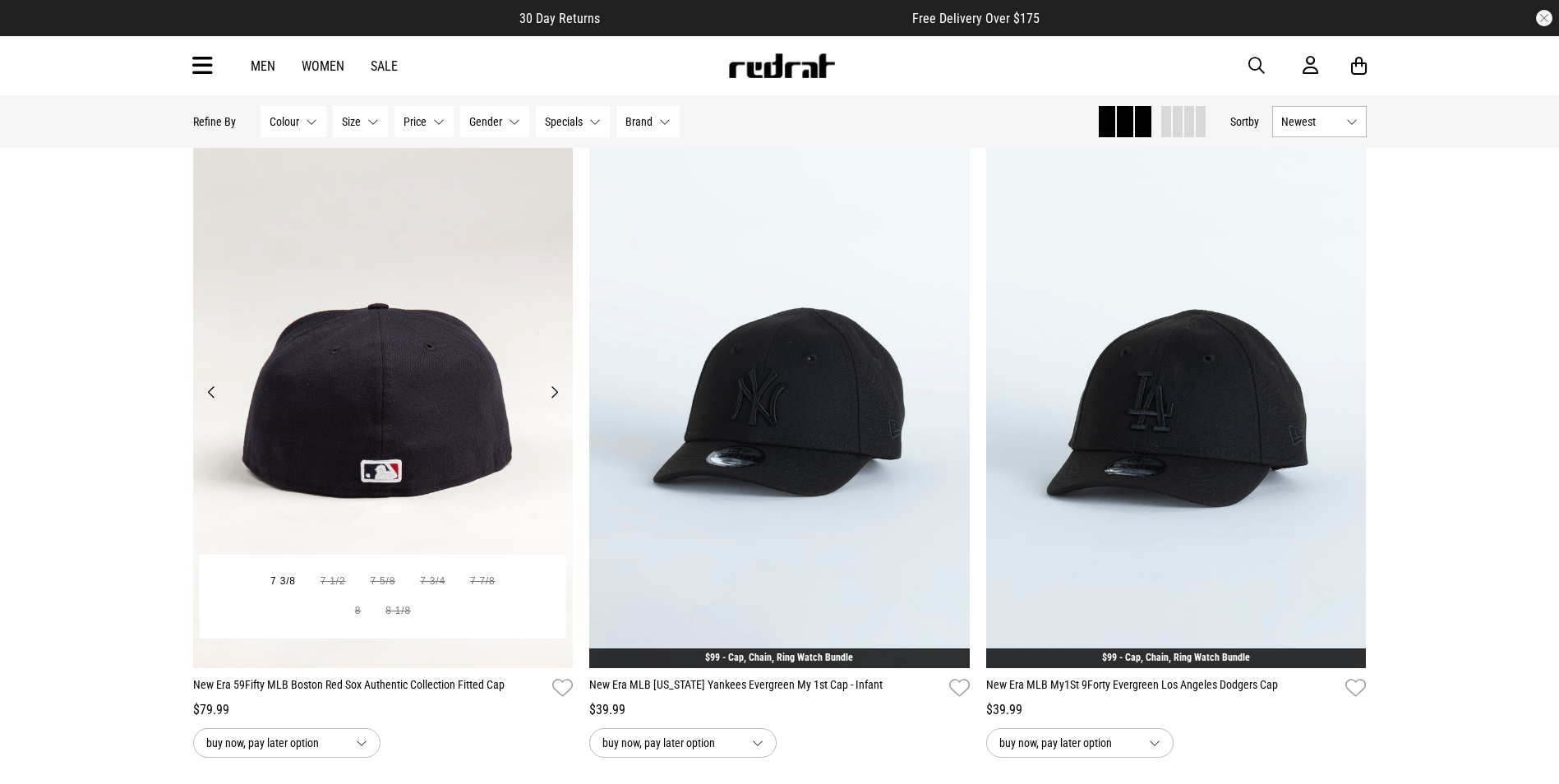
scroll to position [10629, 0]
click at [556, 403] on button "Next" at bounding box center [554, 393] width 21 height 20
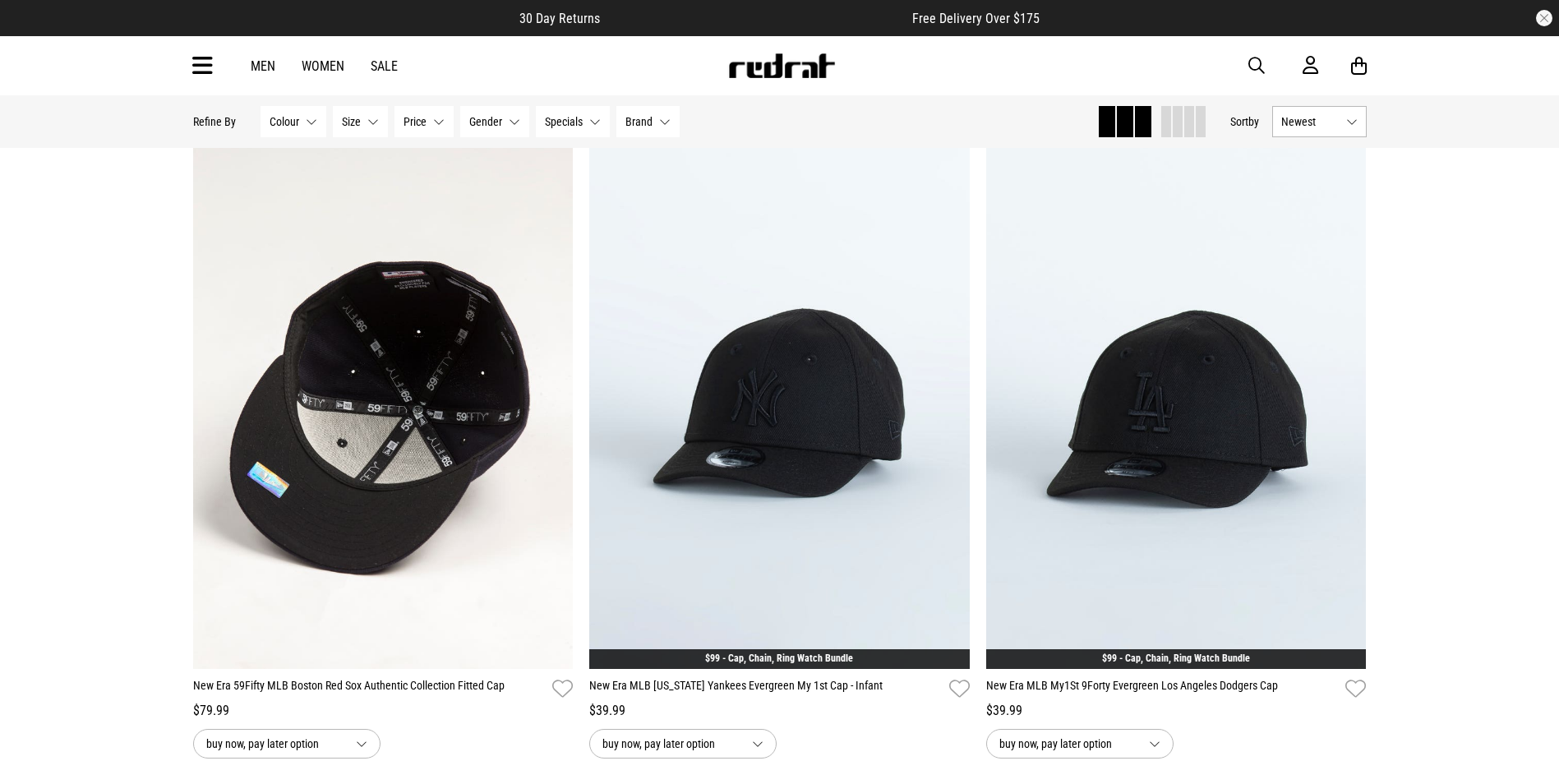
click at [262, 65] on link "Men" at bounding box center [263, 67] width 25 height 16
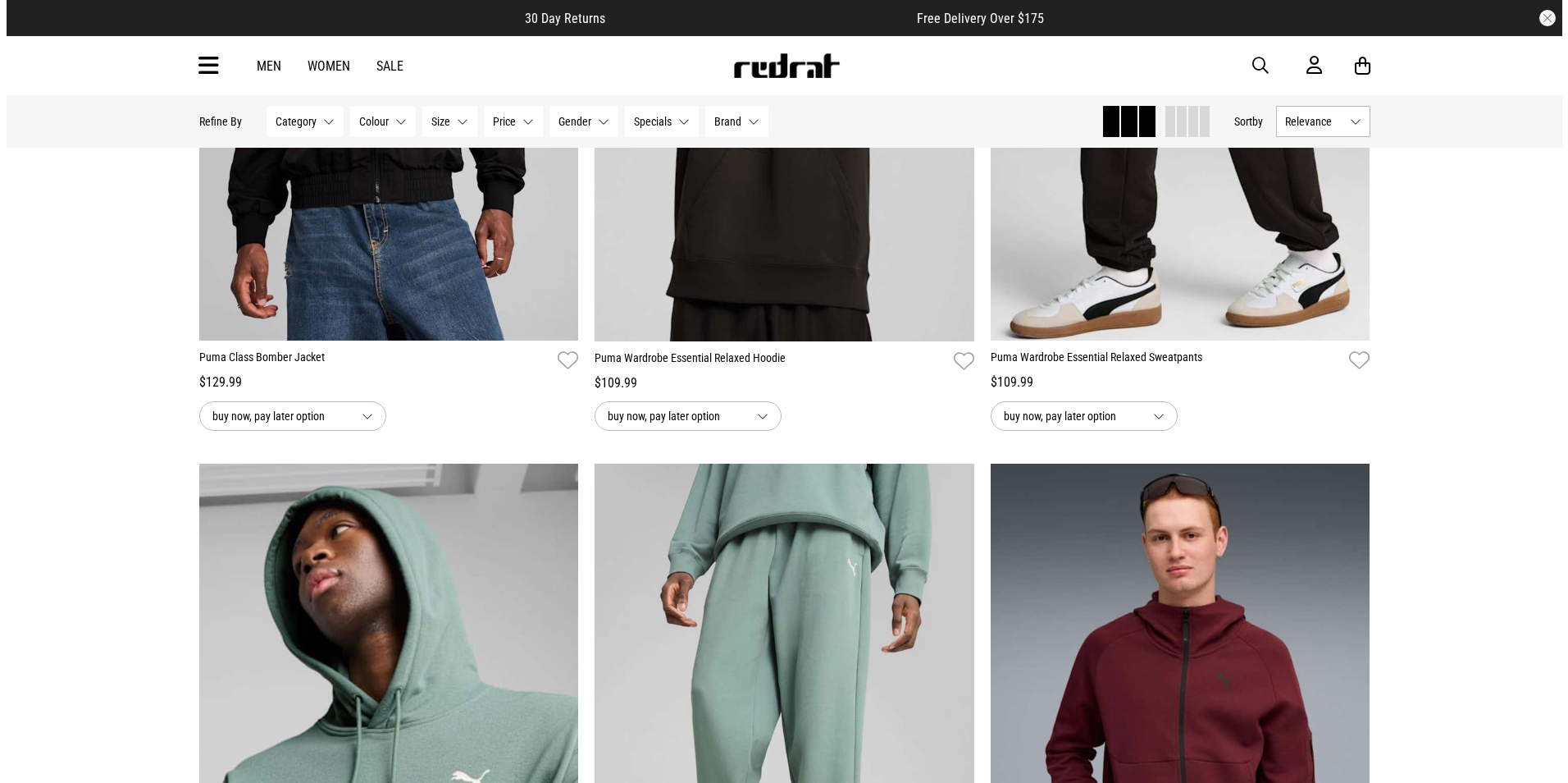
scroll to position [3200, 0]
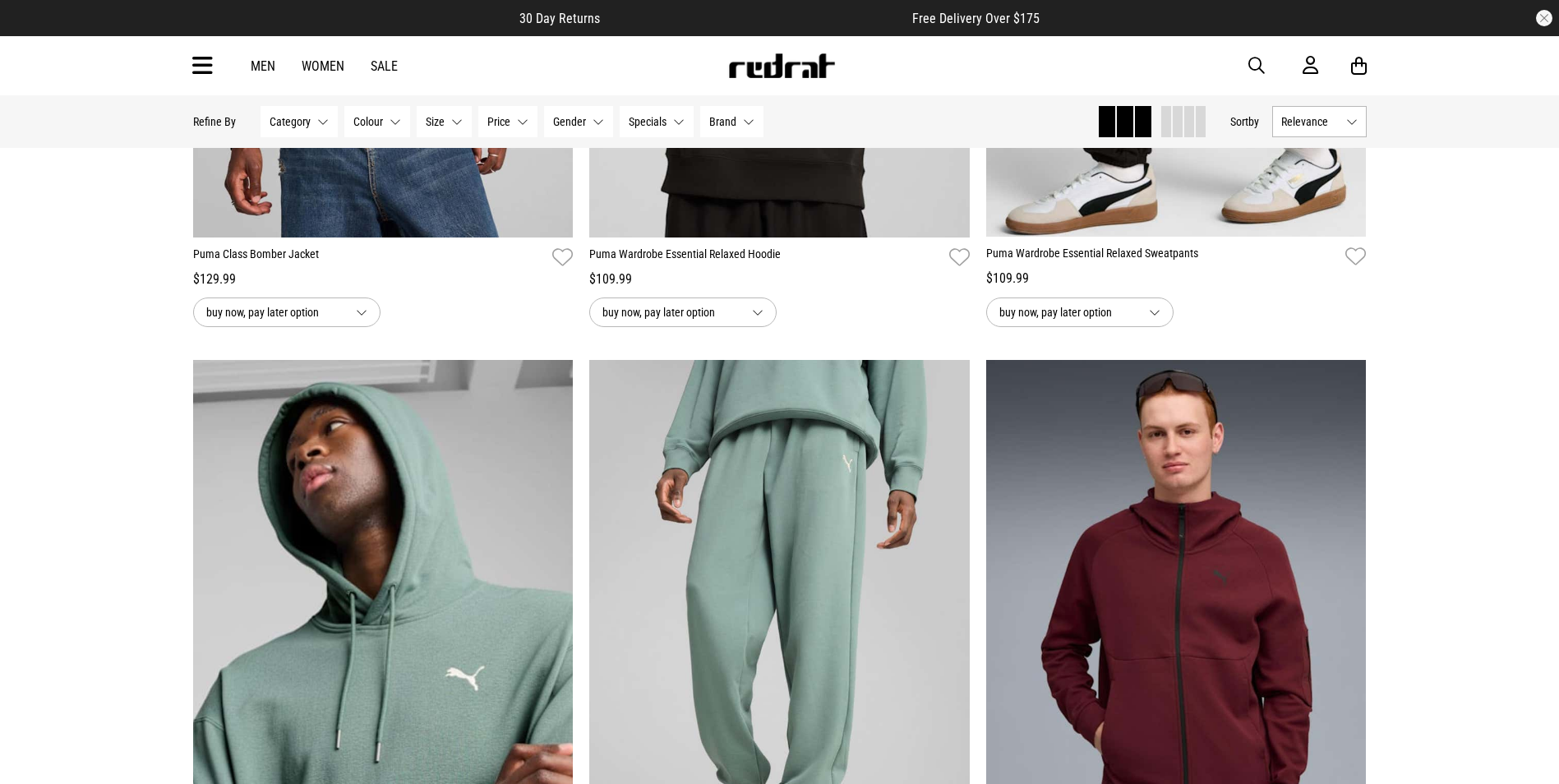
click at [318, 117] on button "Category None selected" at bounding box center [299, 122] width 77 height 31
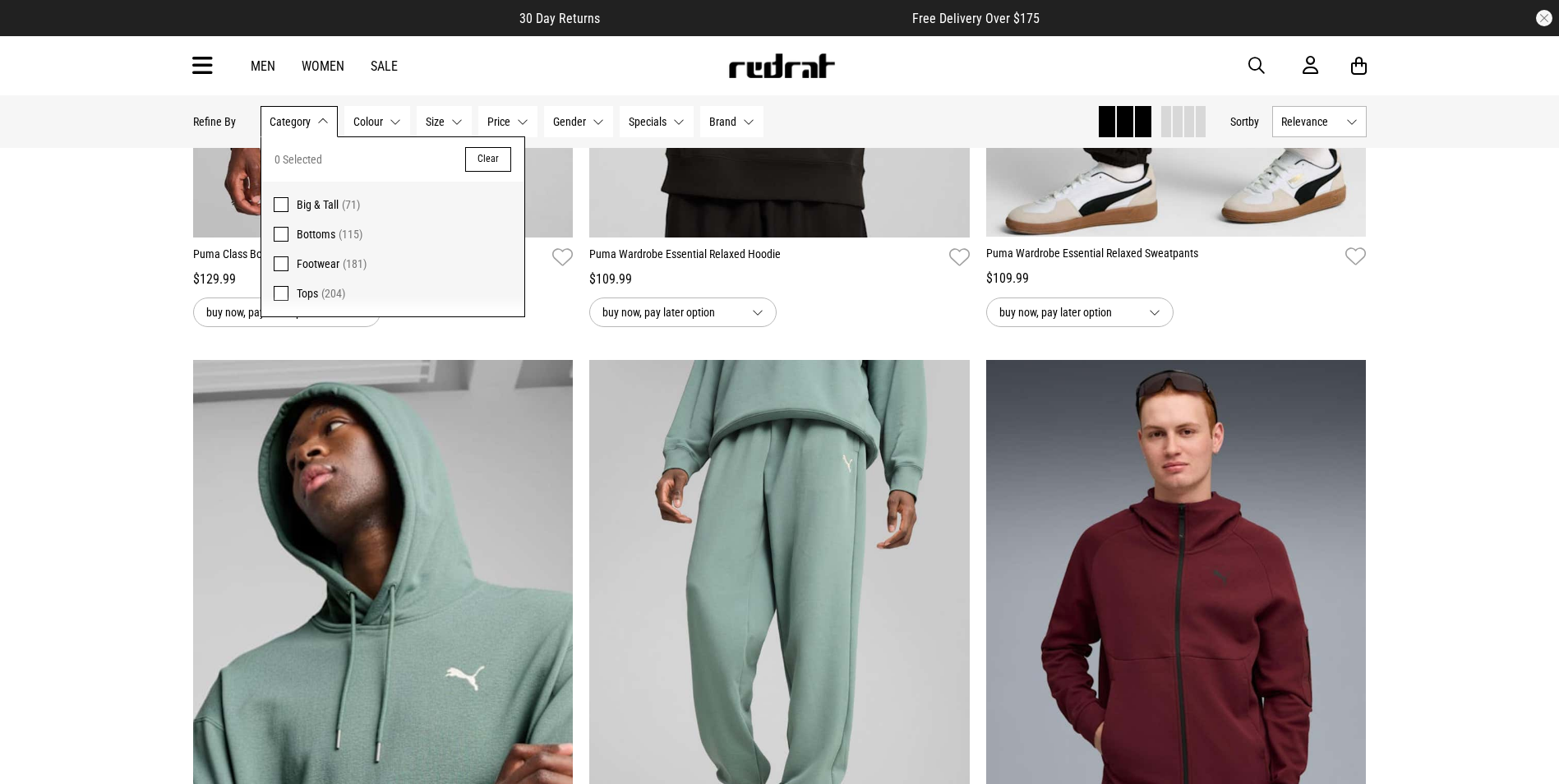
click at [203, 57] on icon at bounding box center [202, 67] width 21 height 27
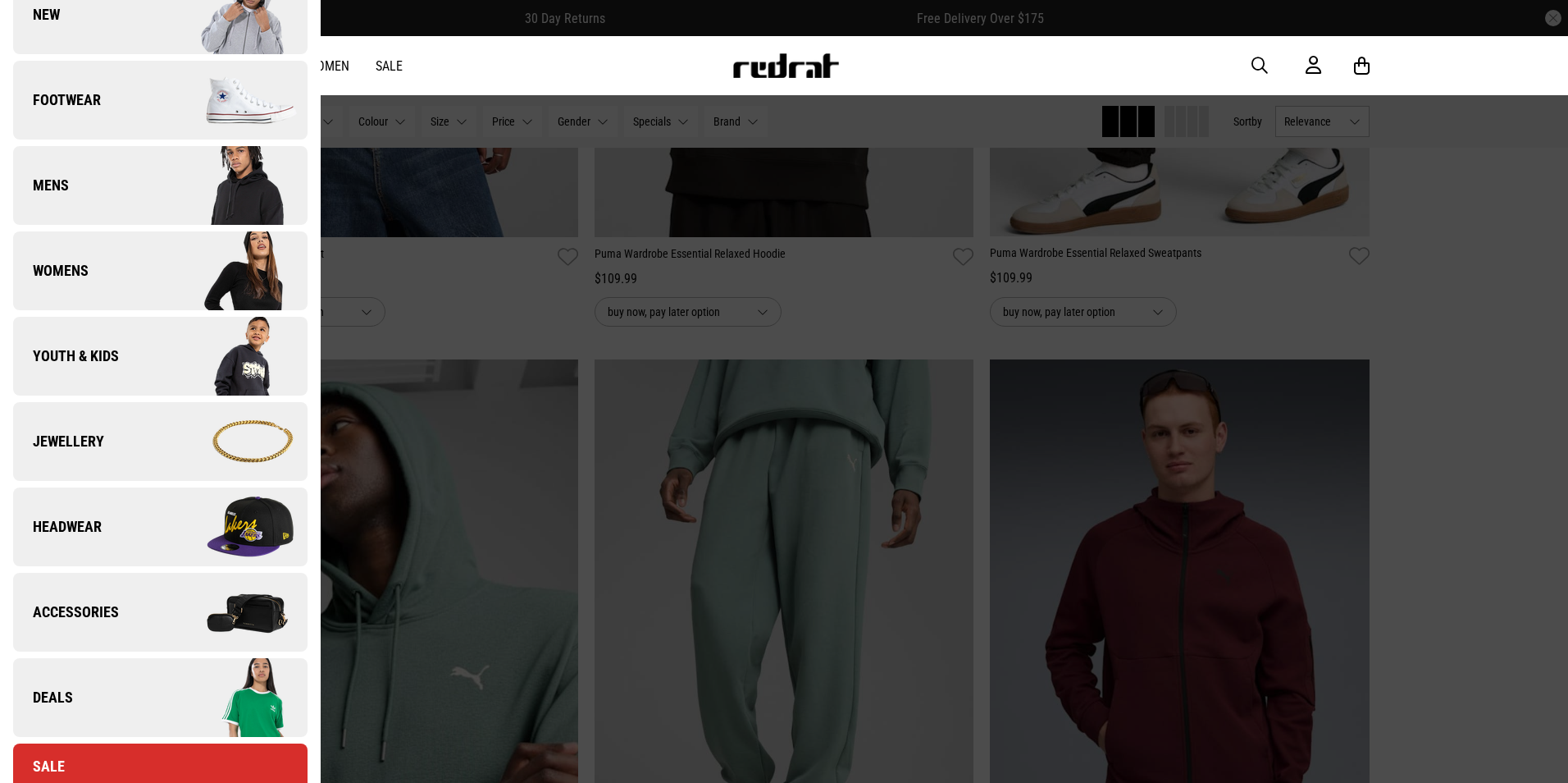
scroll to position [328, 0]
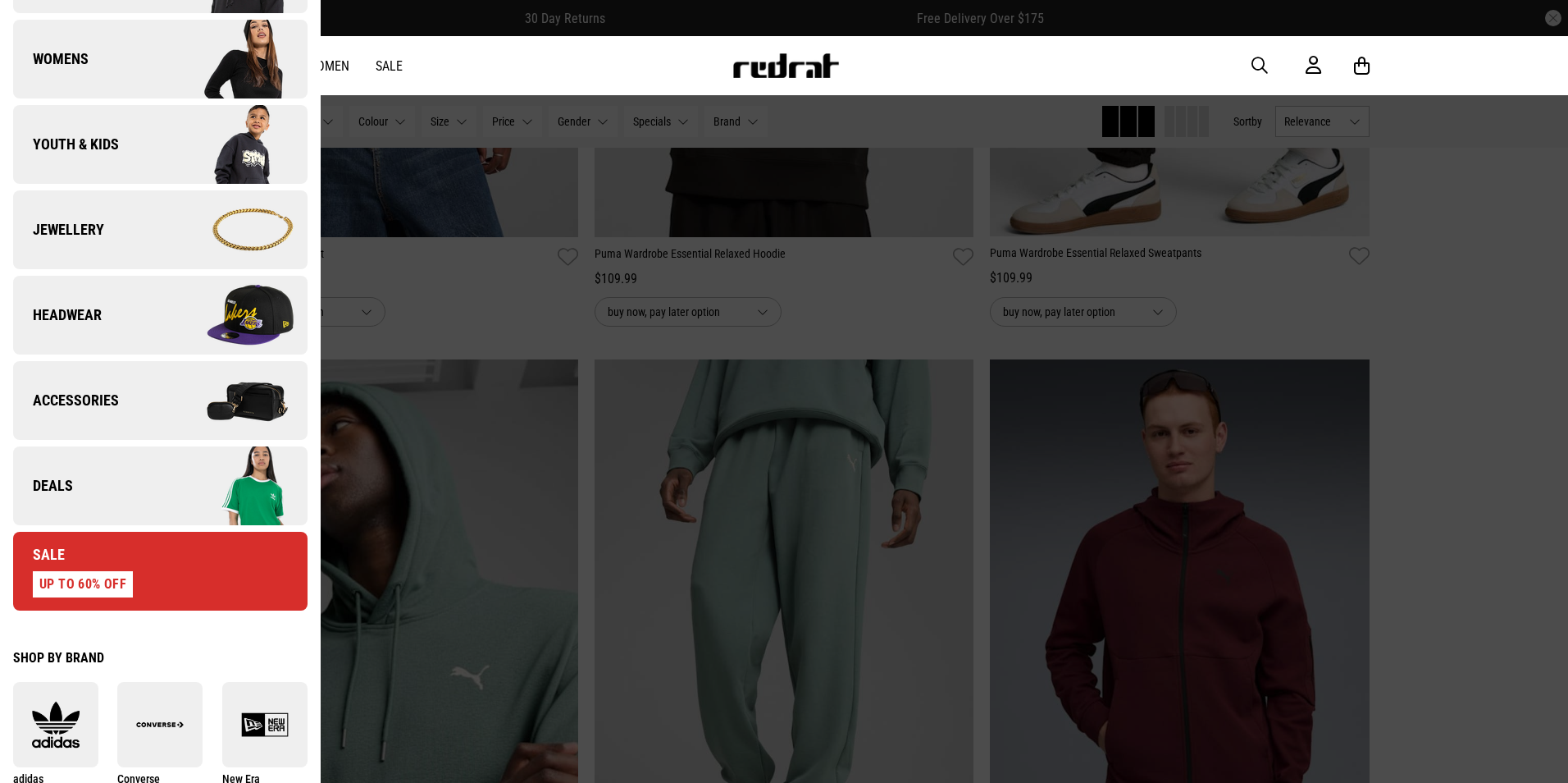
click at [249, 316] on img at bounding box center [233, 315] width 147 height 82
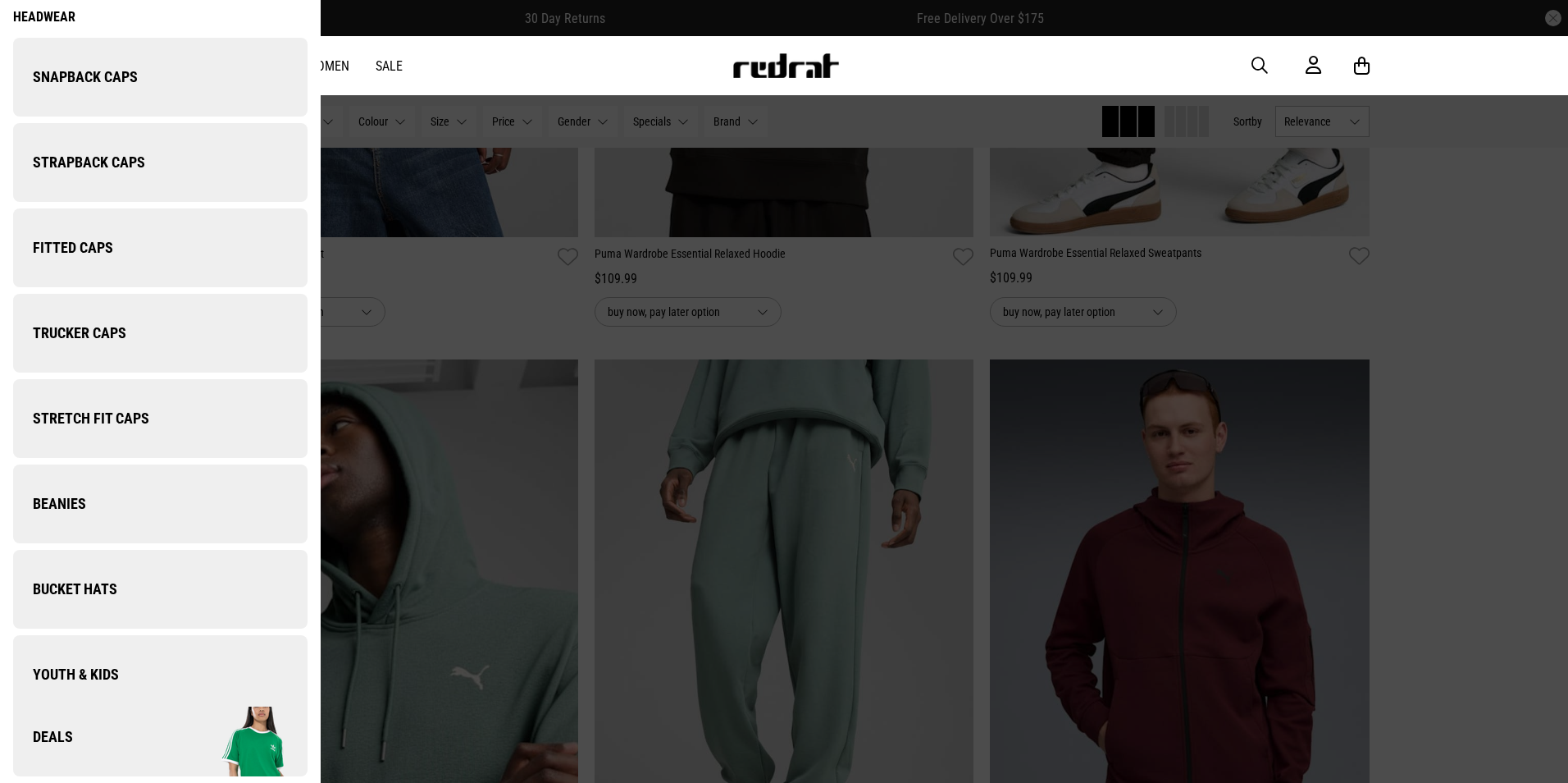
scroll to position [0, 0]
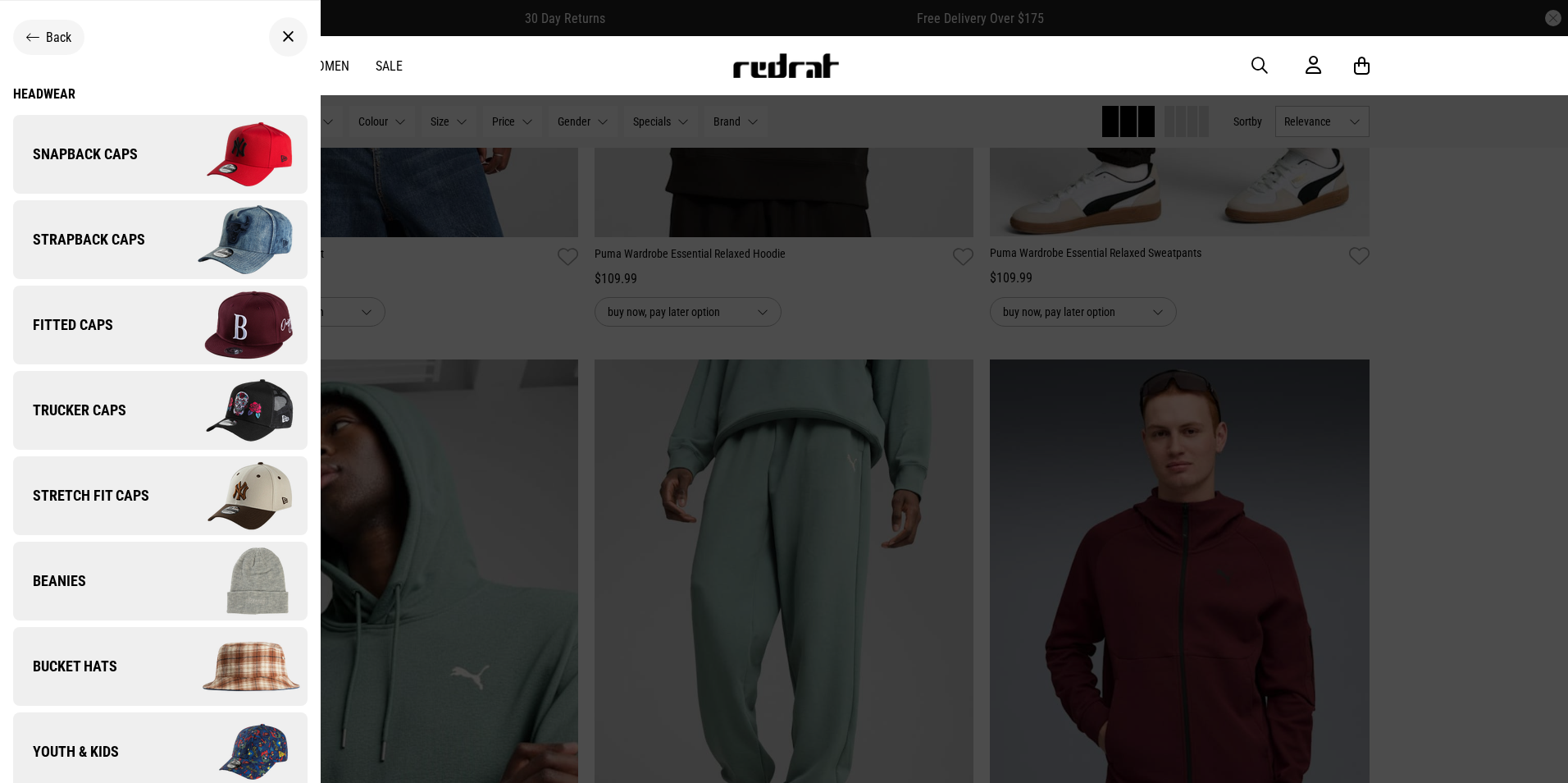
click at [246, 329] on img at bounding box center [233, 325] width 147 height 82
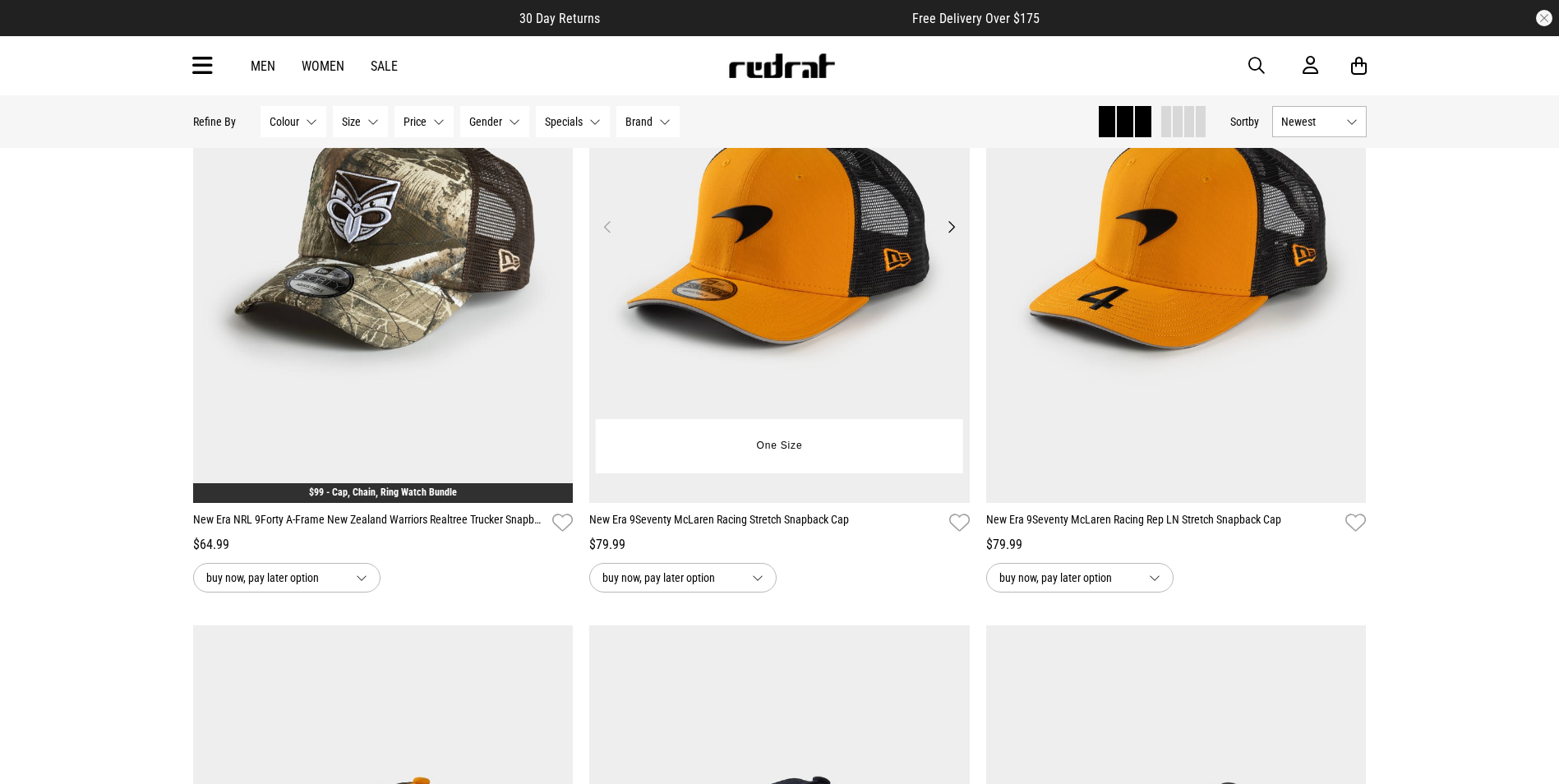
scroll to position [246, 0]
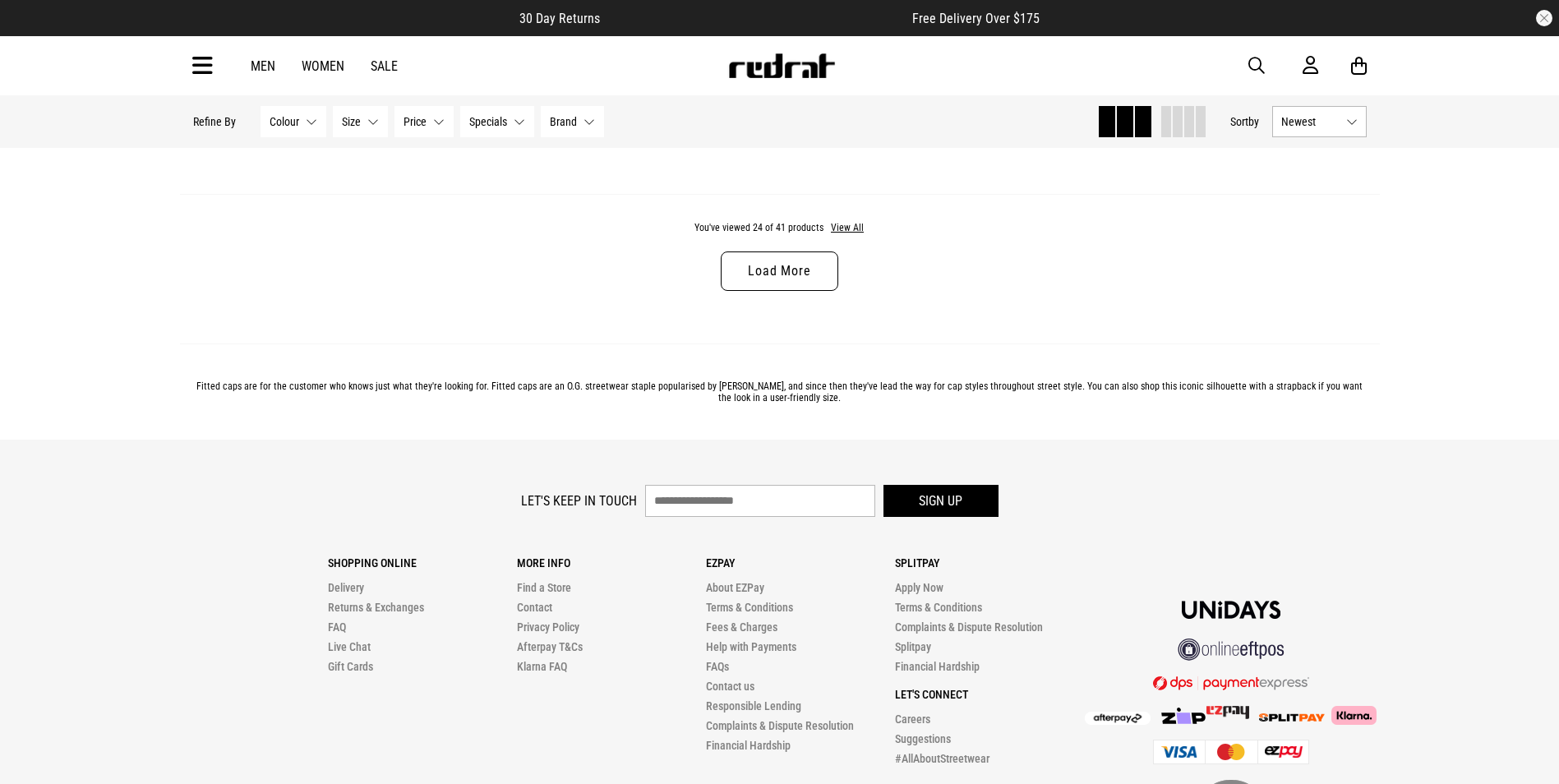
scroll to position [5305, 0]
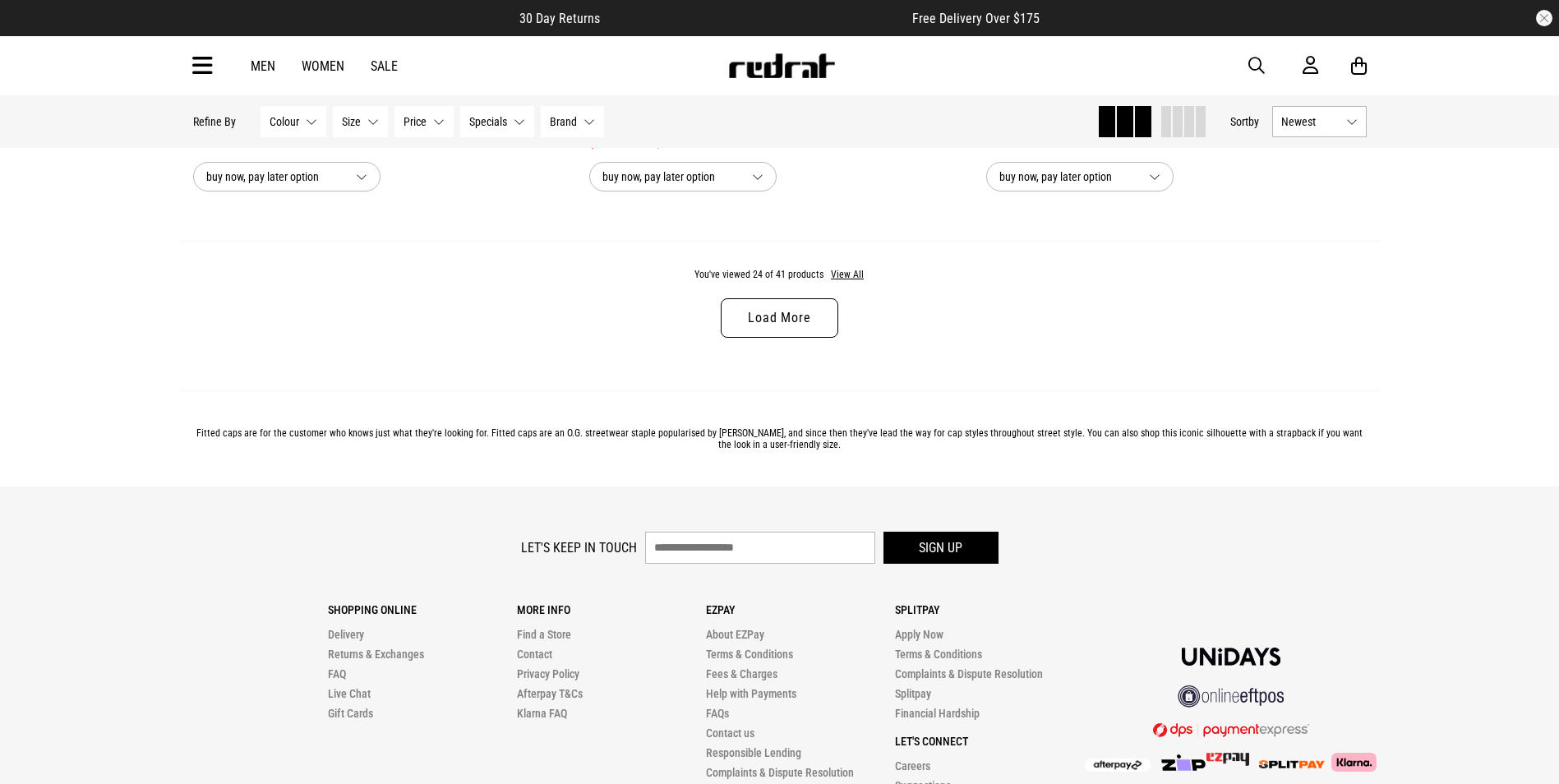
click at [793, 335] on link "Load More" at bounding box center [779, 318] width 117 height 39
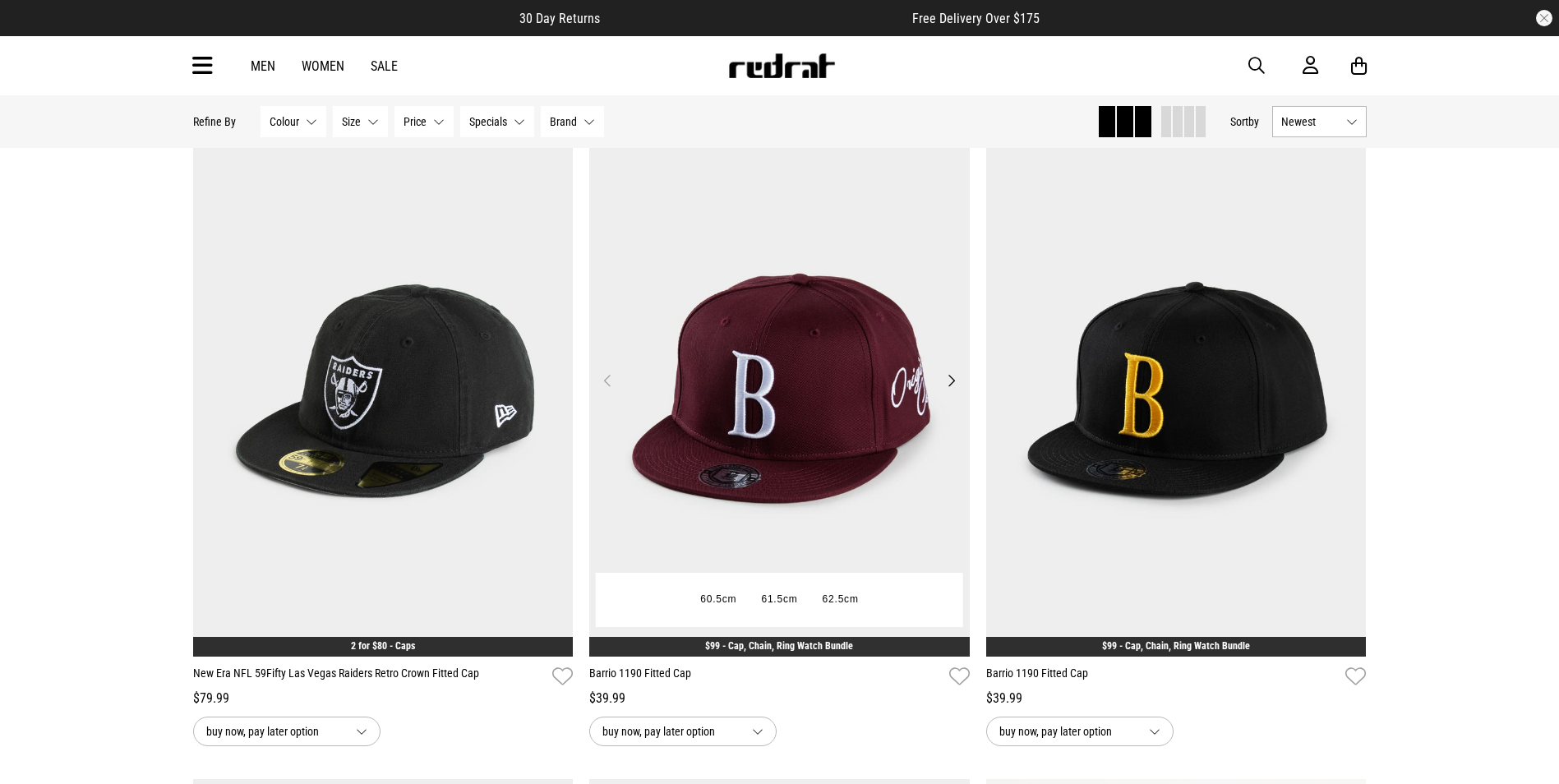
scroll to position [6866, 0]
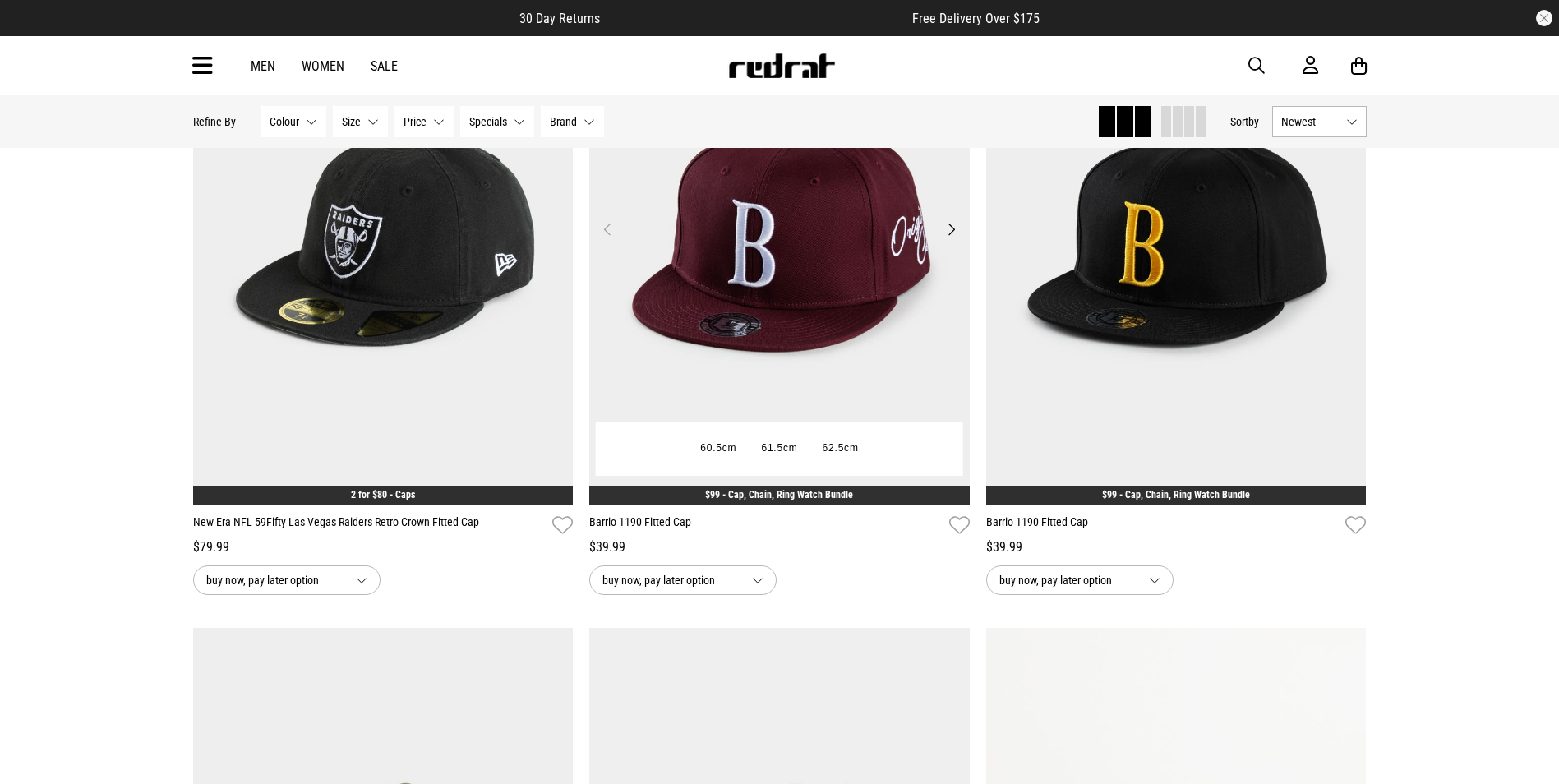
click at [953, 239] on button "Next" at bounding box center [951, 229] width 21 height 20
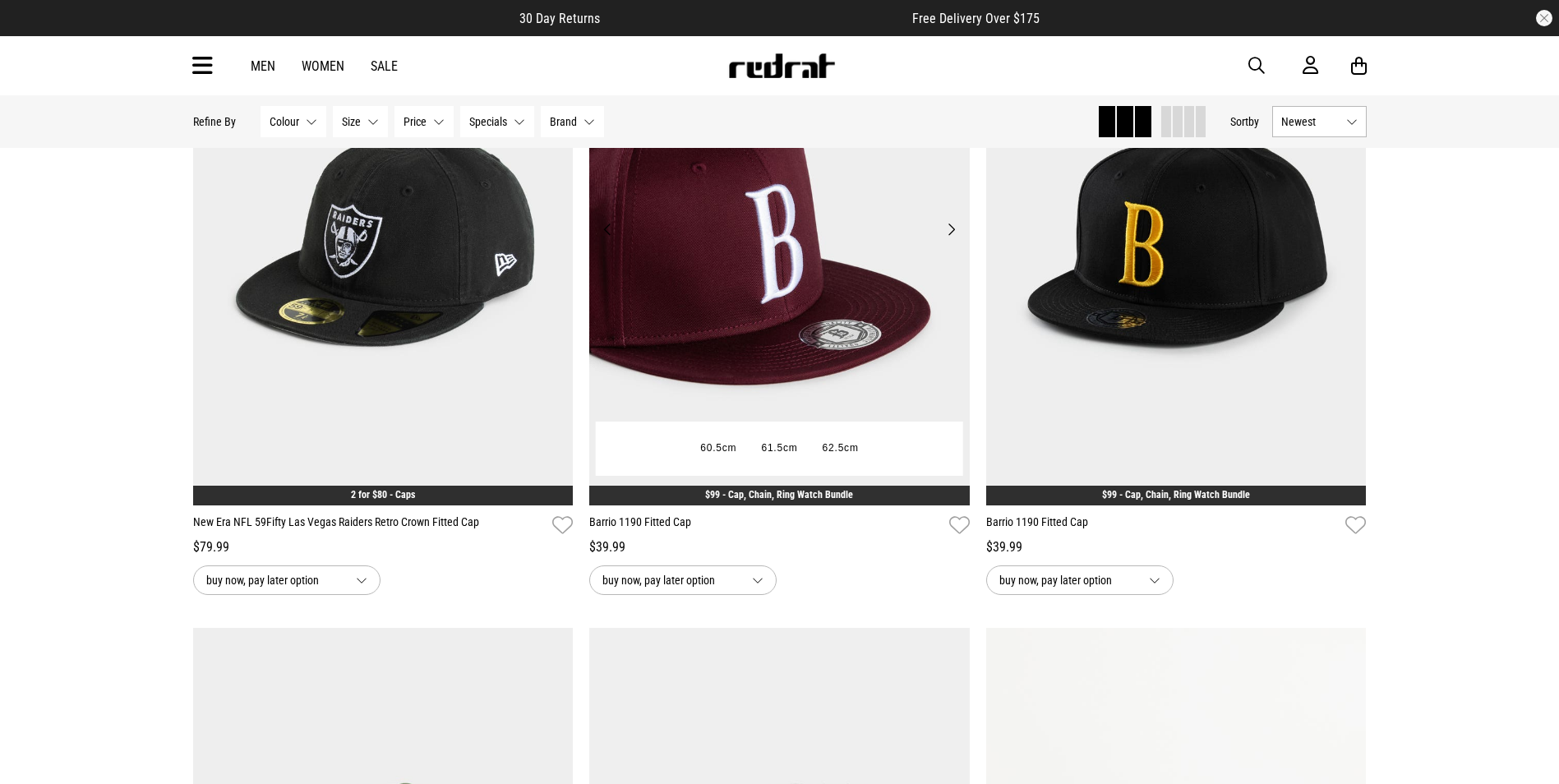
click at [948, 238] on button "Next" at bounding box center [951, 229] width 21 height 20
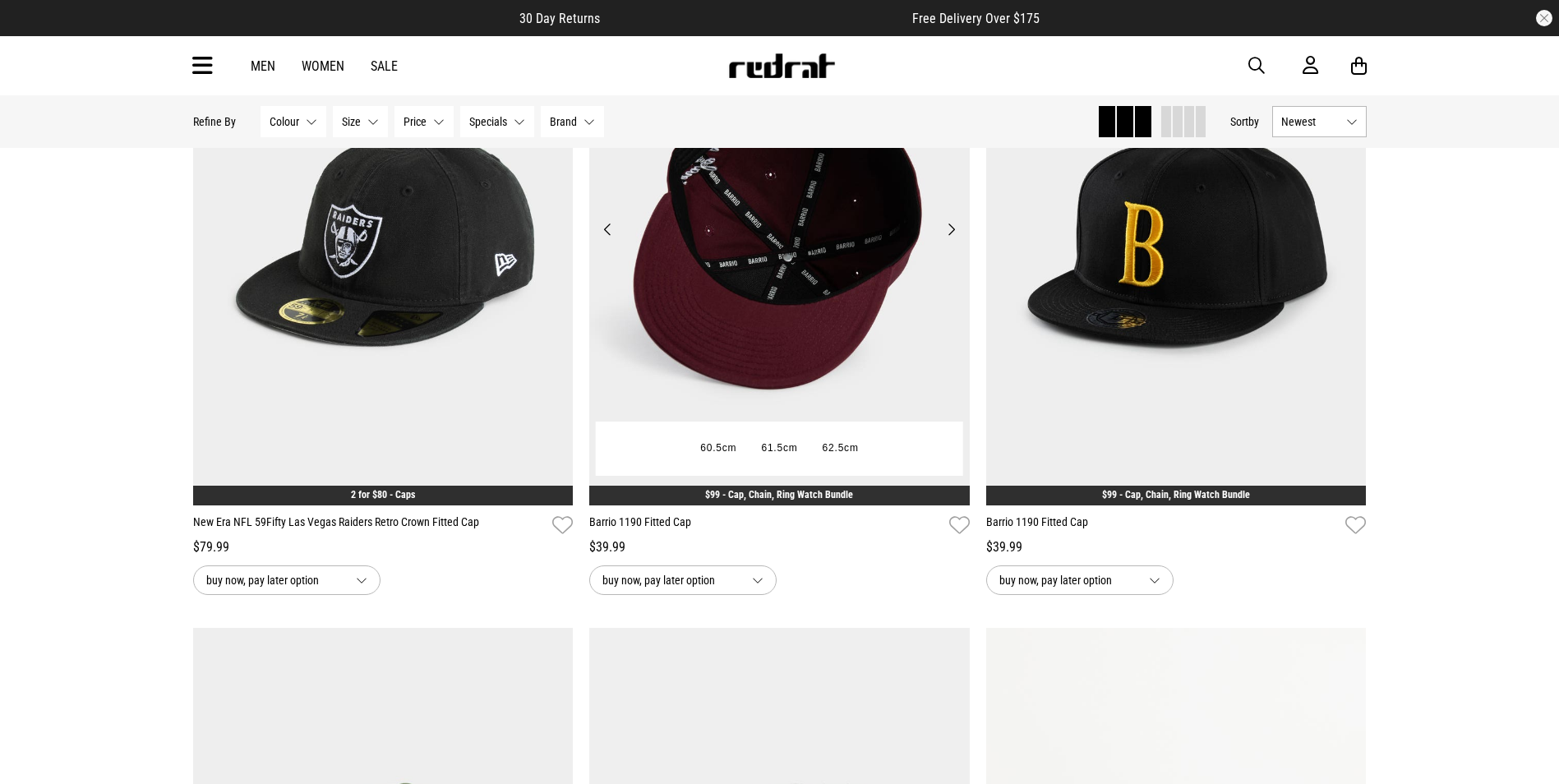
click at [948, 237] on button "Next" at bounding box center [951, 229] width 21 height 20
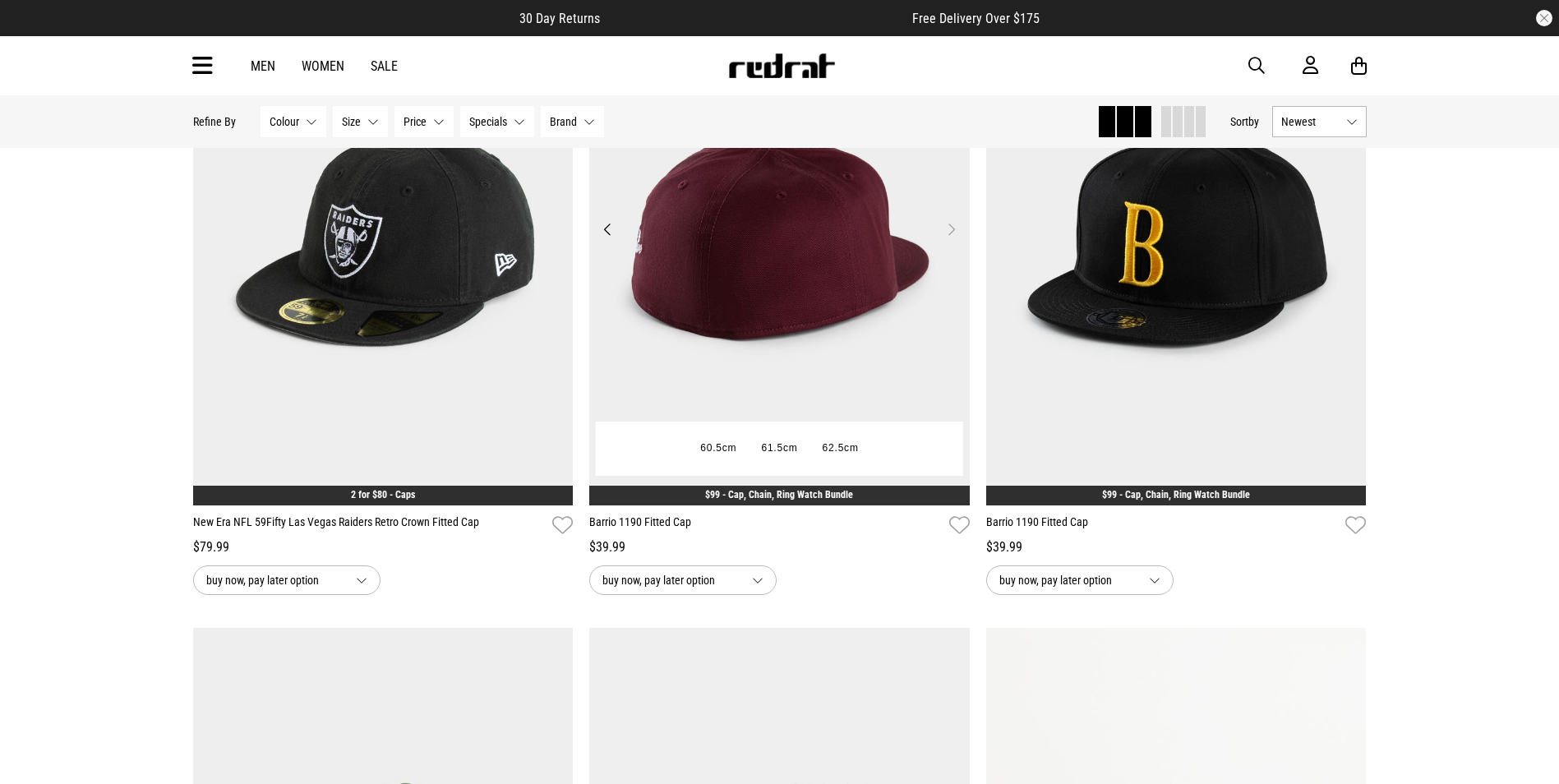
click at [948, 237] on button "Next" at bounding box center [951, 229] width 21 height 20
click at [613, 236] on button "Previous" at bounding box center [607, 229] width 21 height 20
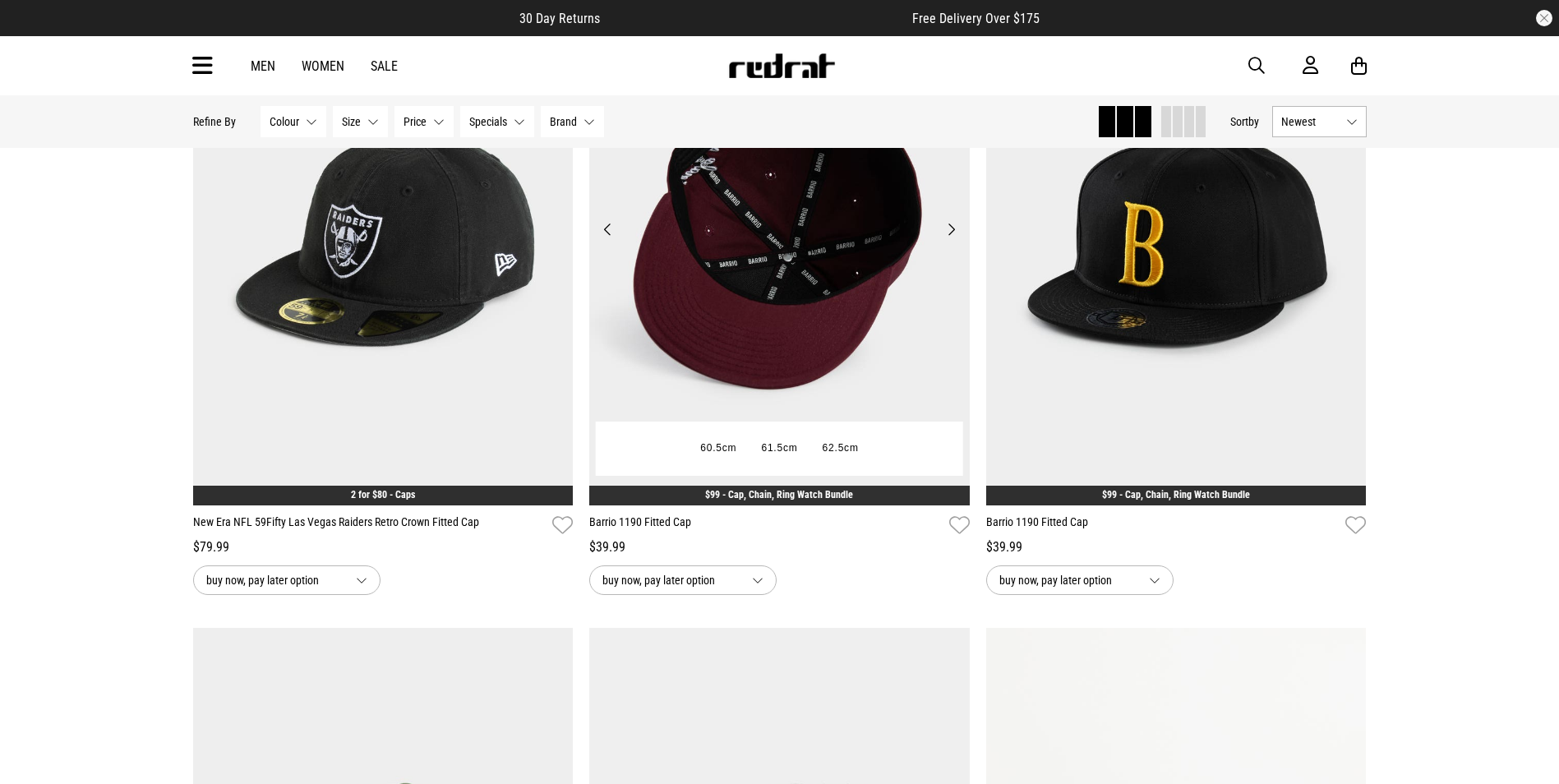
click at [617, 237] on button "Previous" at bounding box center [607, 229] width 21 height 20
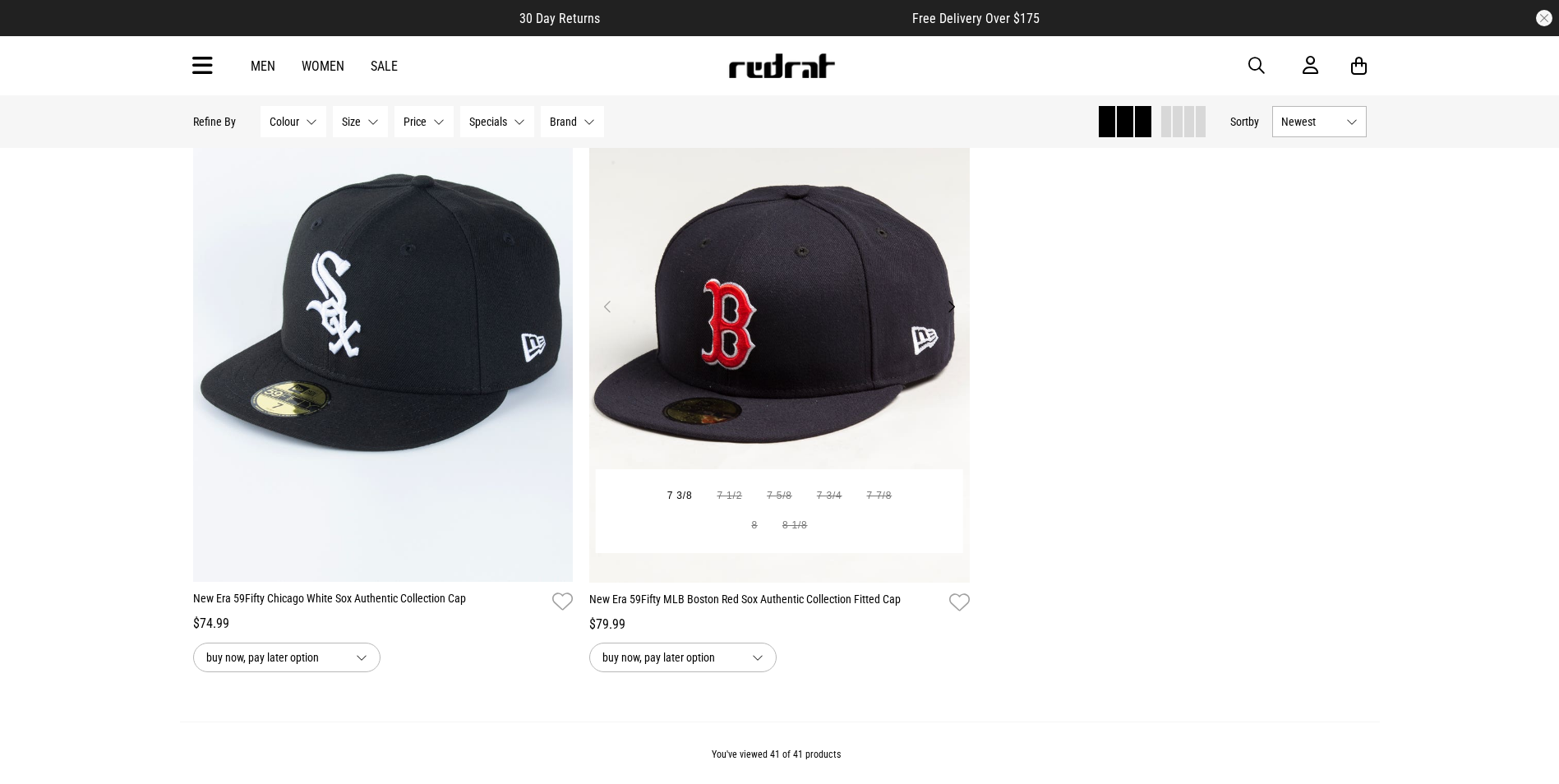
scroll to position [8754, 0]
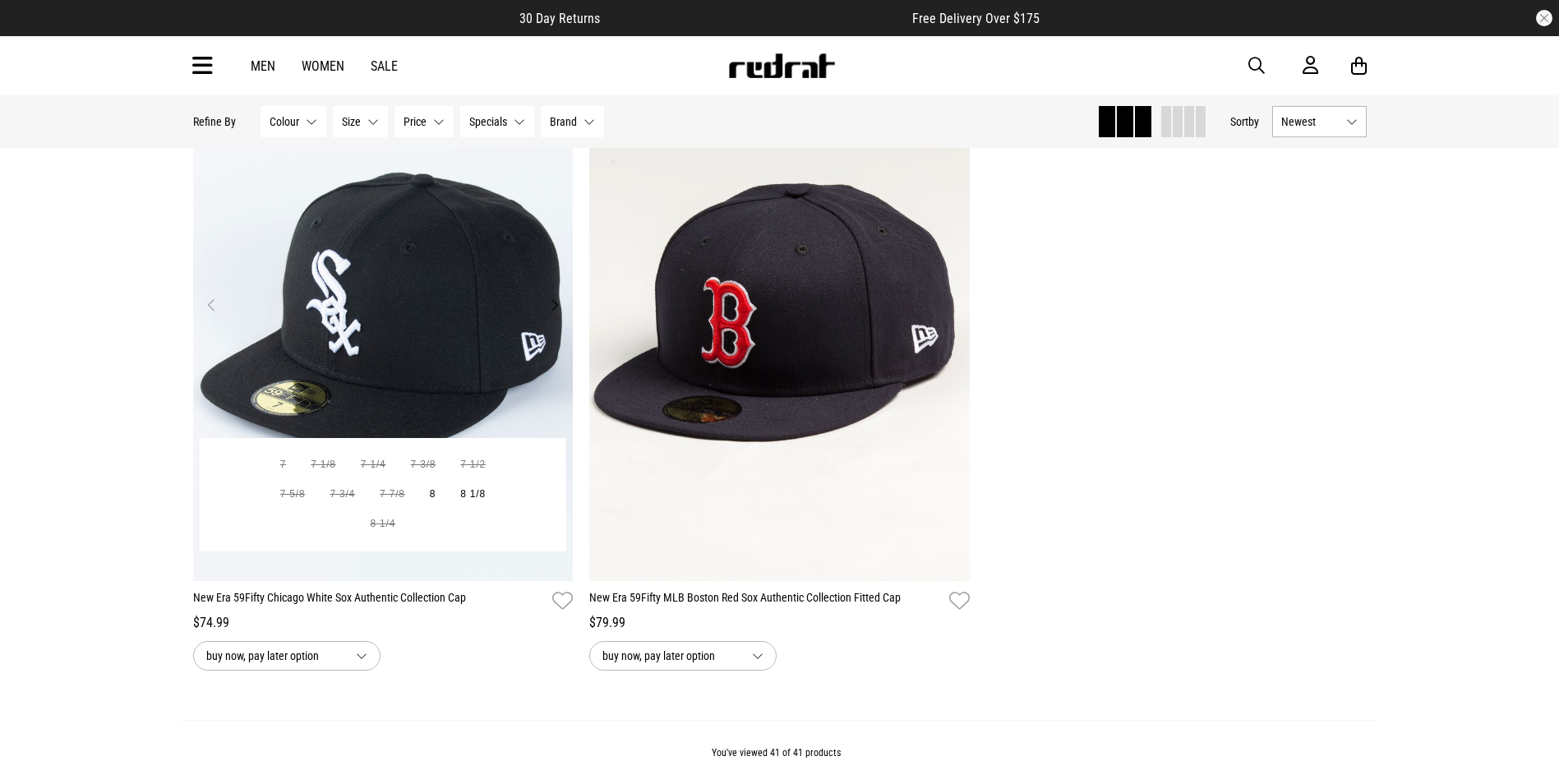
click at [568, 314] on img at bounding box center [383, 314] width 380 height 532
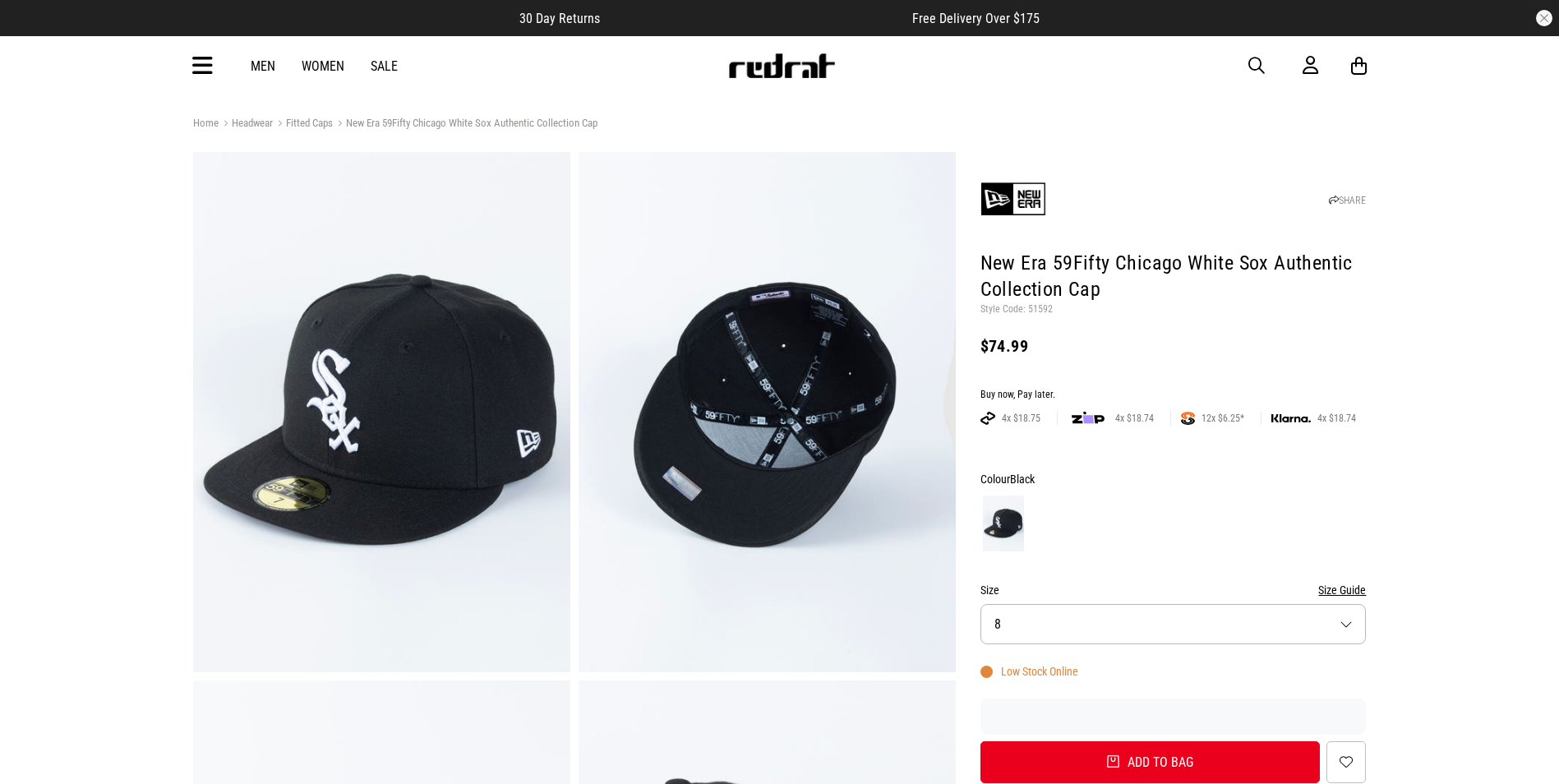
click at [1105, 616] on button "Size 8" at bounding box center [1174, 623] width 386 height 40
